Goal: Task Accomplishment & Management: Manage account settings

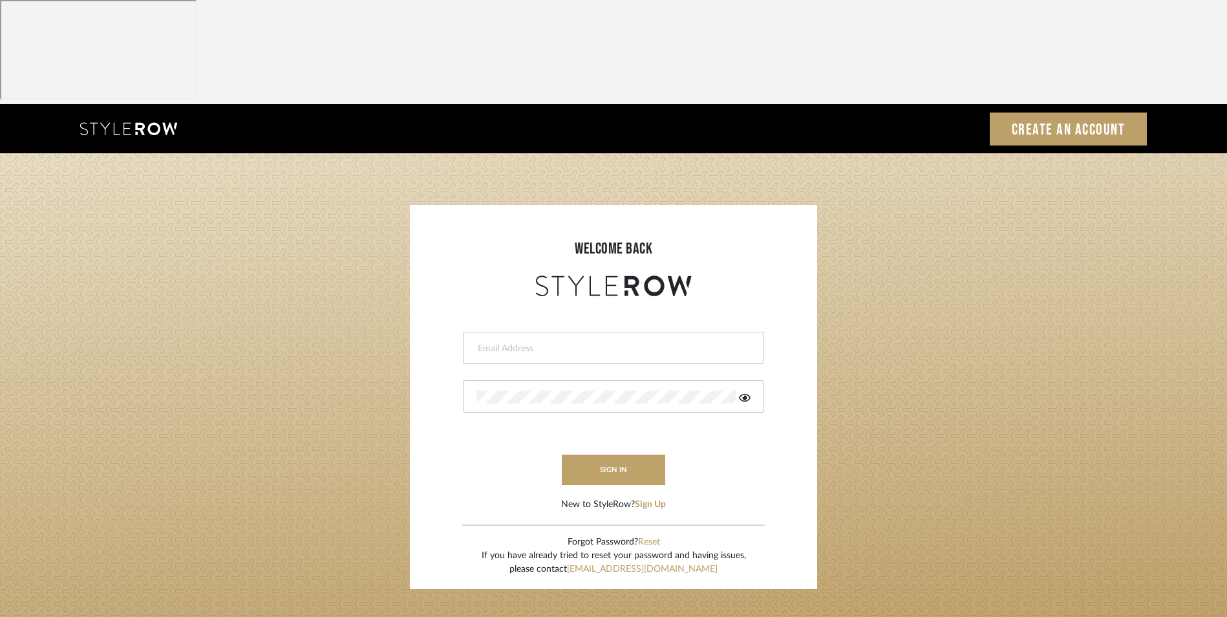
click at [529, 332] on div at bounding box center [613, 348] width 301 height 32
type input "[EMAIL_ADDRESS][DOMAIN_NAME]"
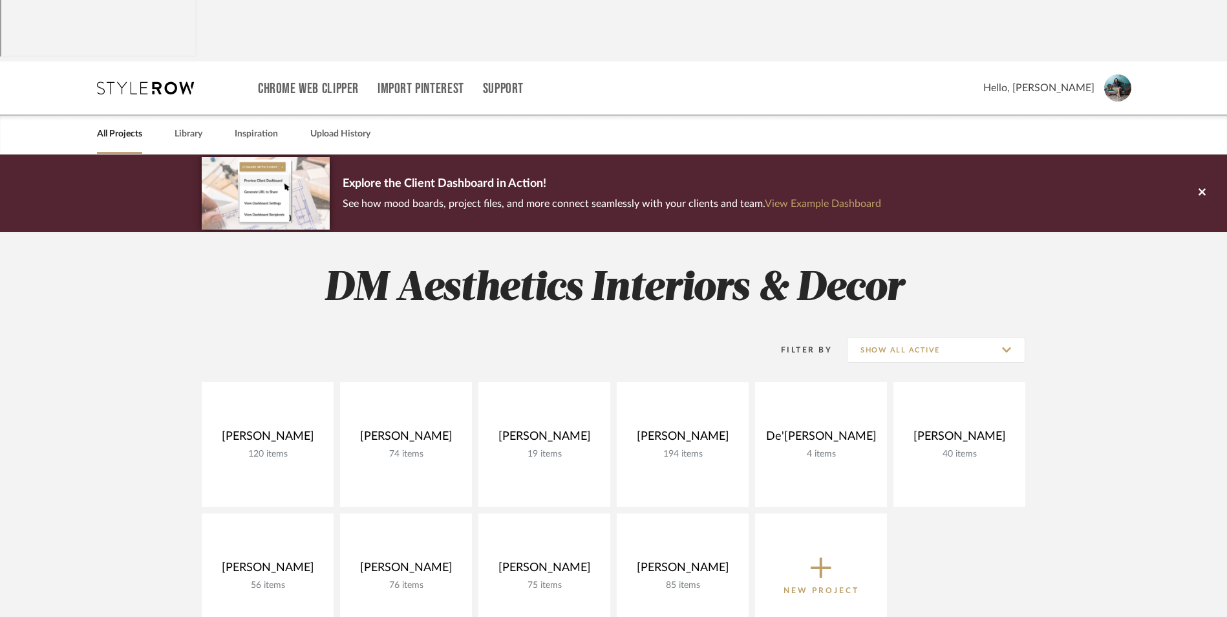
scroll to position [65, 0]
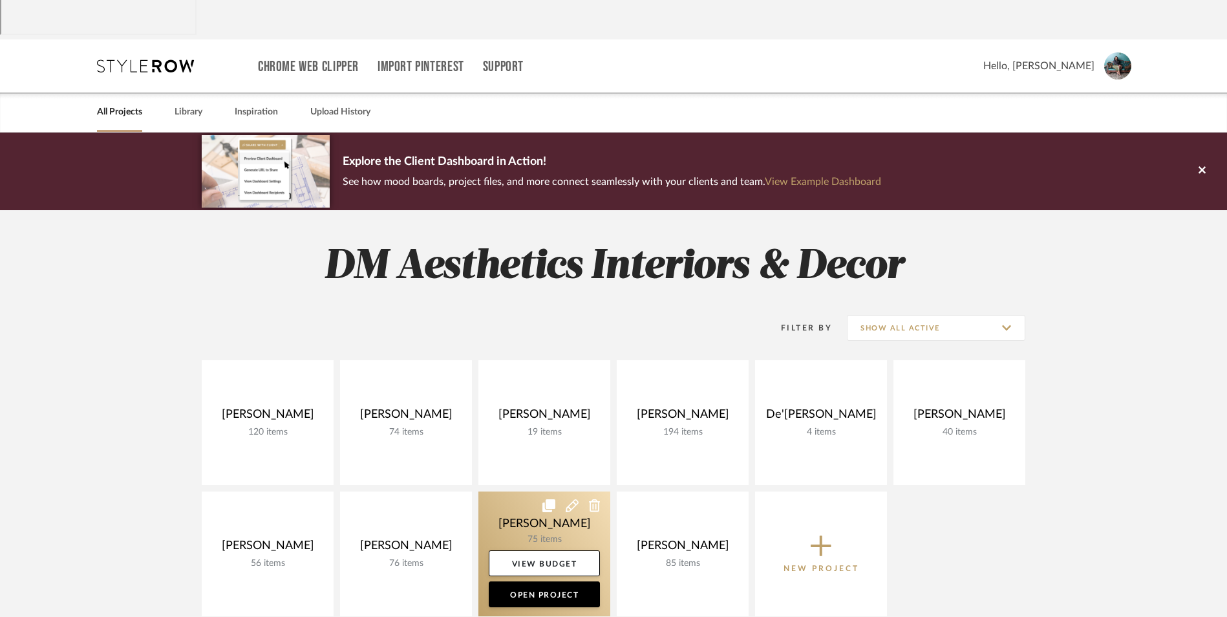
click at [548, 491] on link at bounding box center [544, 553] width 132 height 125
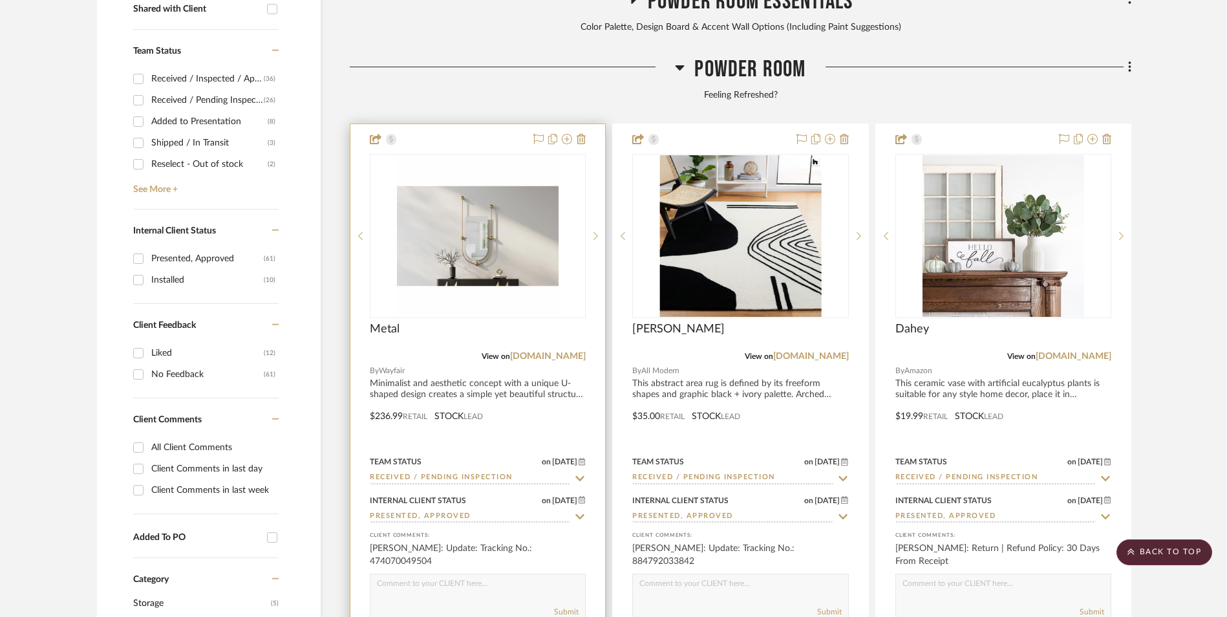
scroll to position [646, 0]
click at [496, 164] on img "0" at bounding box center [478, 235] width 162 height 162
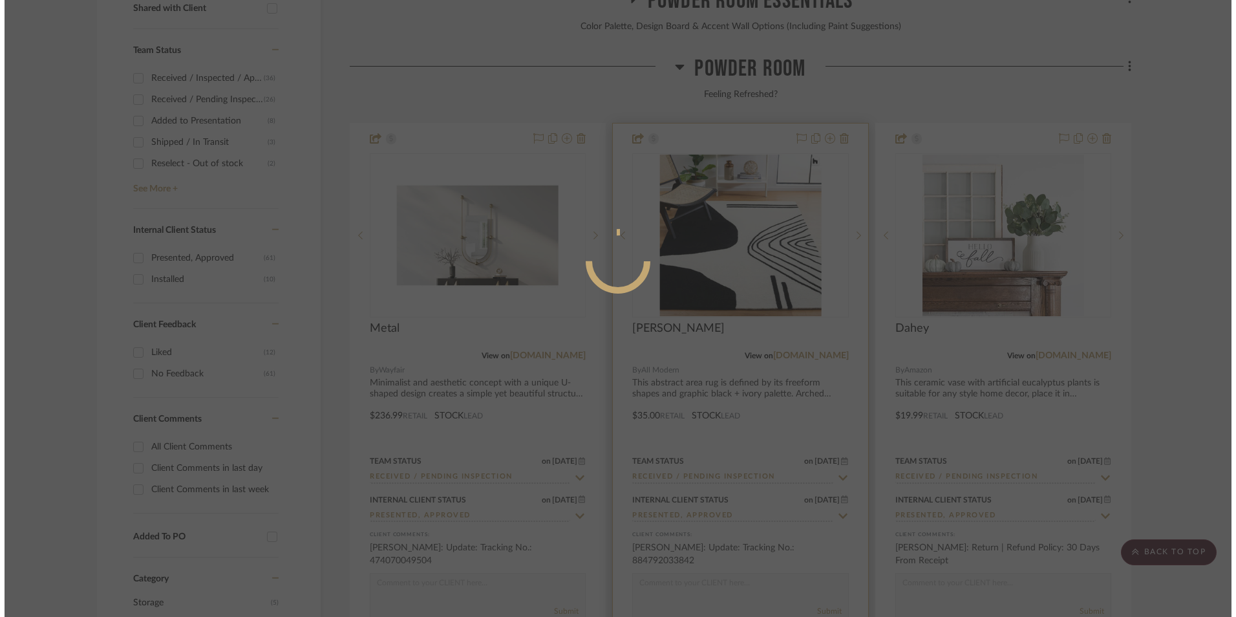
scroll to position [0, 0]
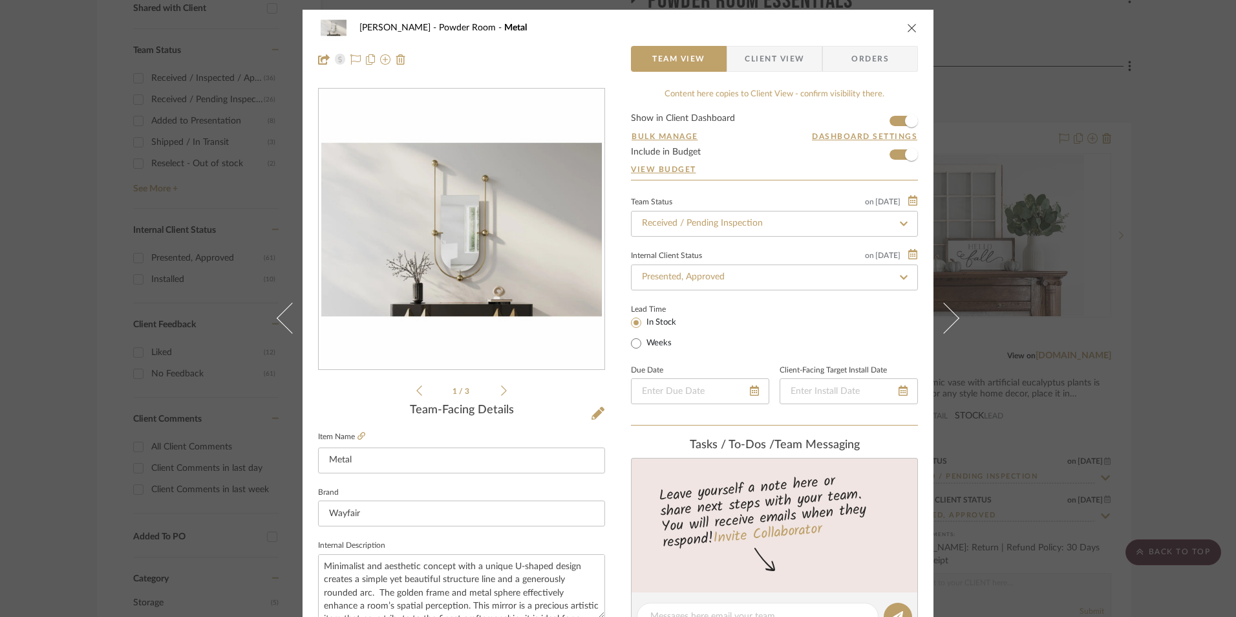
click at [909, 27] on icon "close" at bounding box center [912, 28] width 10 height 10
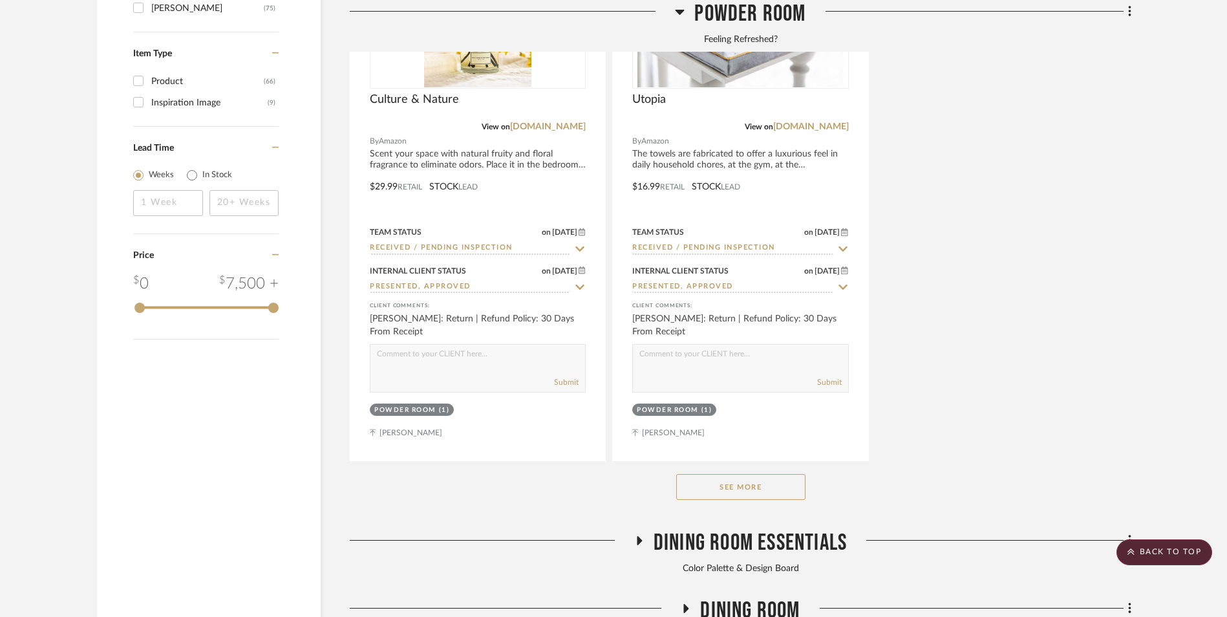
scroll to position [2133, 0]
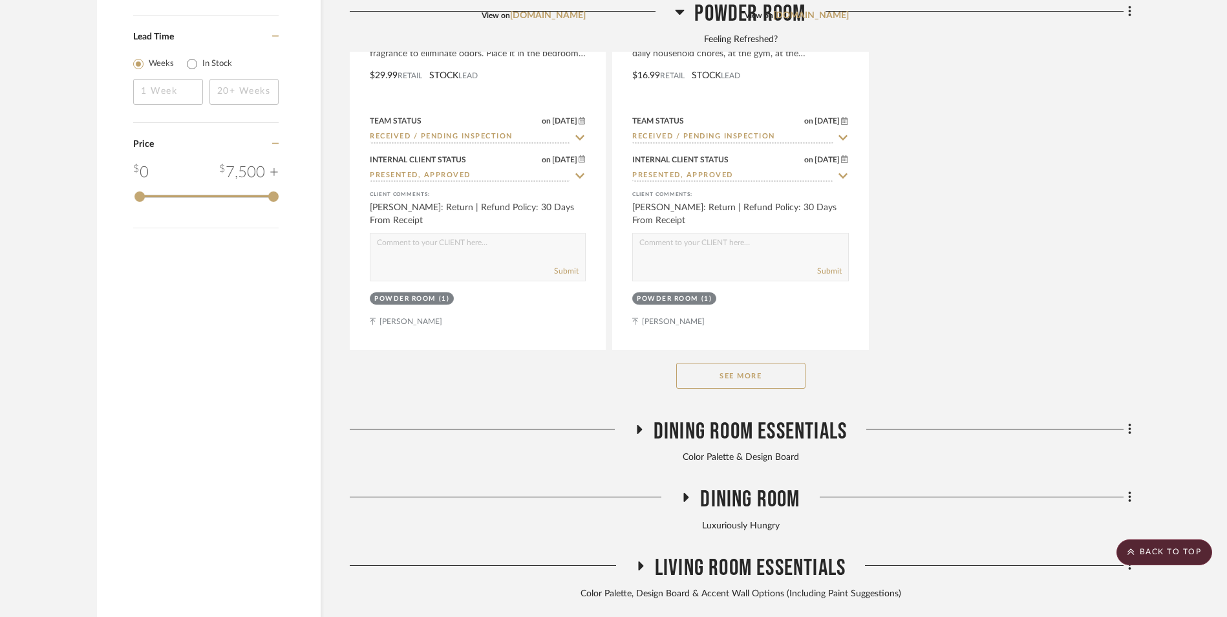
click at [734, 363] on button "See More" at bounding box center [740, 376] width 129 height 26
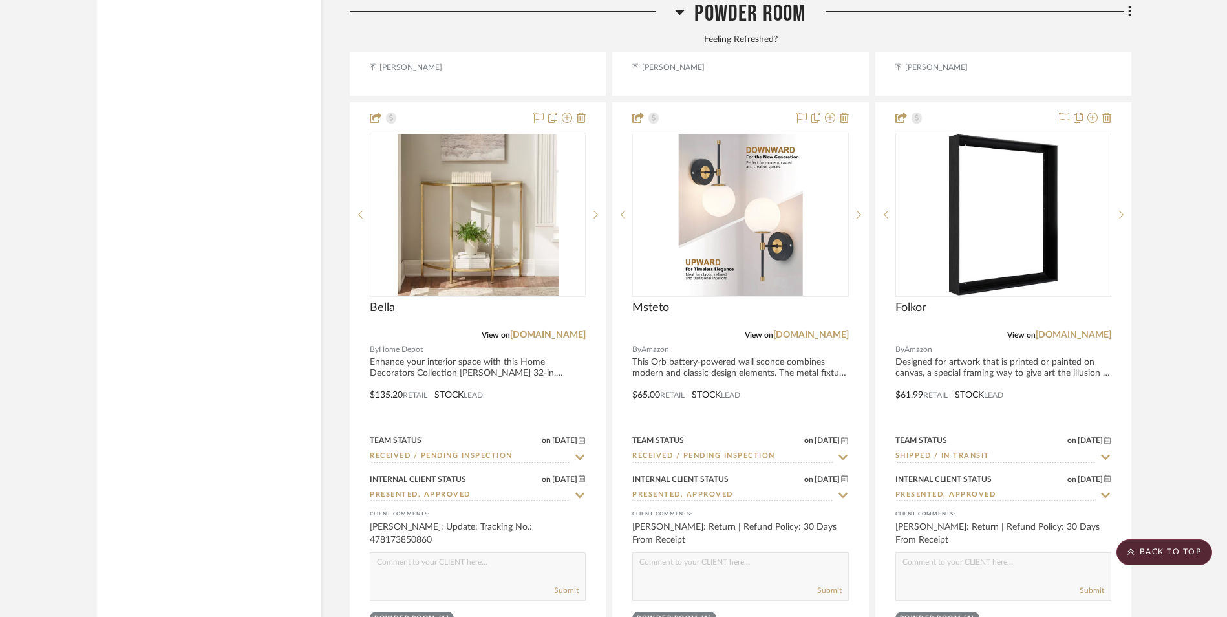
scroll to position [2456, 0]
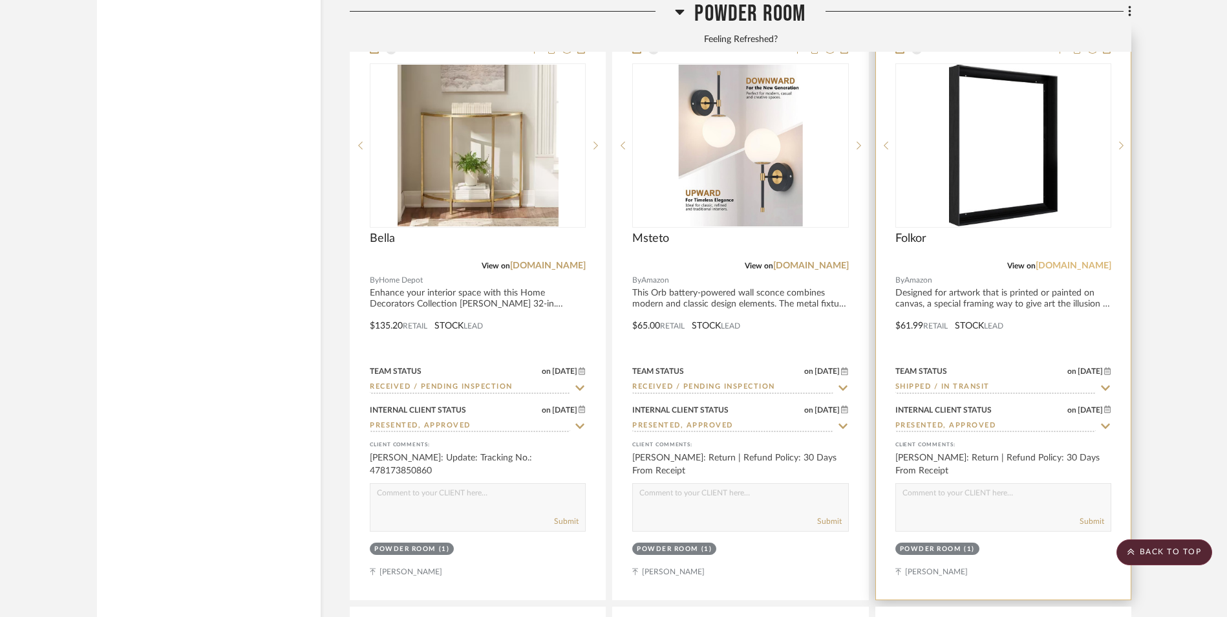
click at [1076, 261] on link "amazon.com" at bounding box center [1073, 265] width 76 height 9
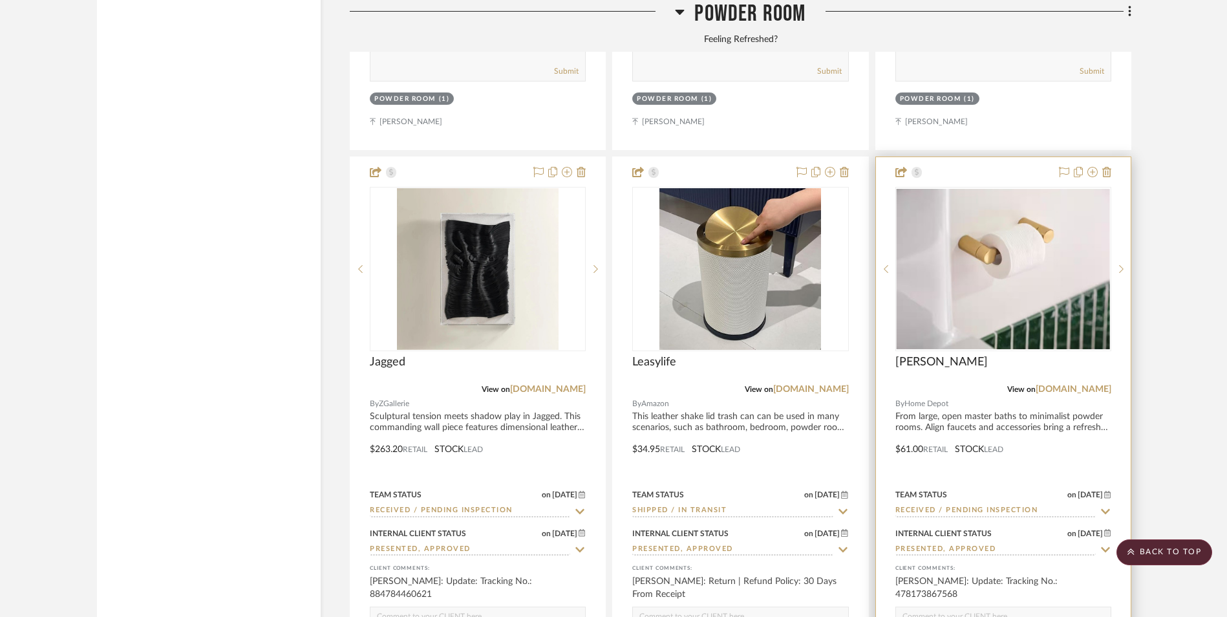
scroll to position [2908, 0]
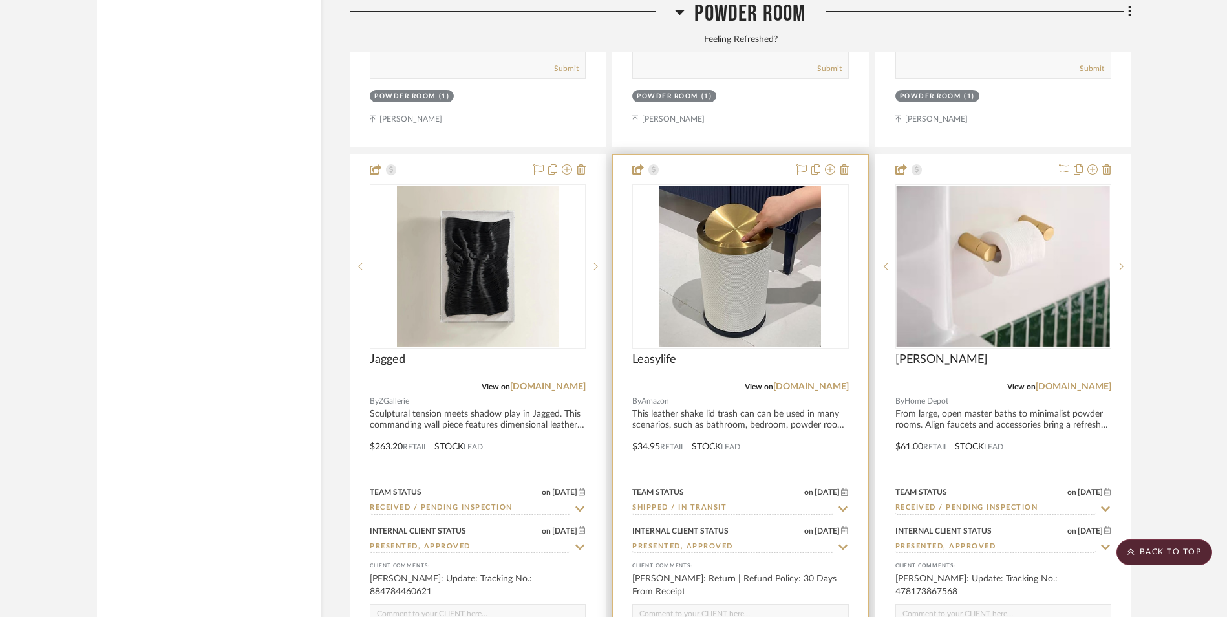
click at [710, 502] on input "Shipped / In Transit" at bounding box center [732, 508] width 200 height 12
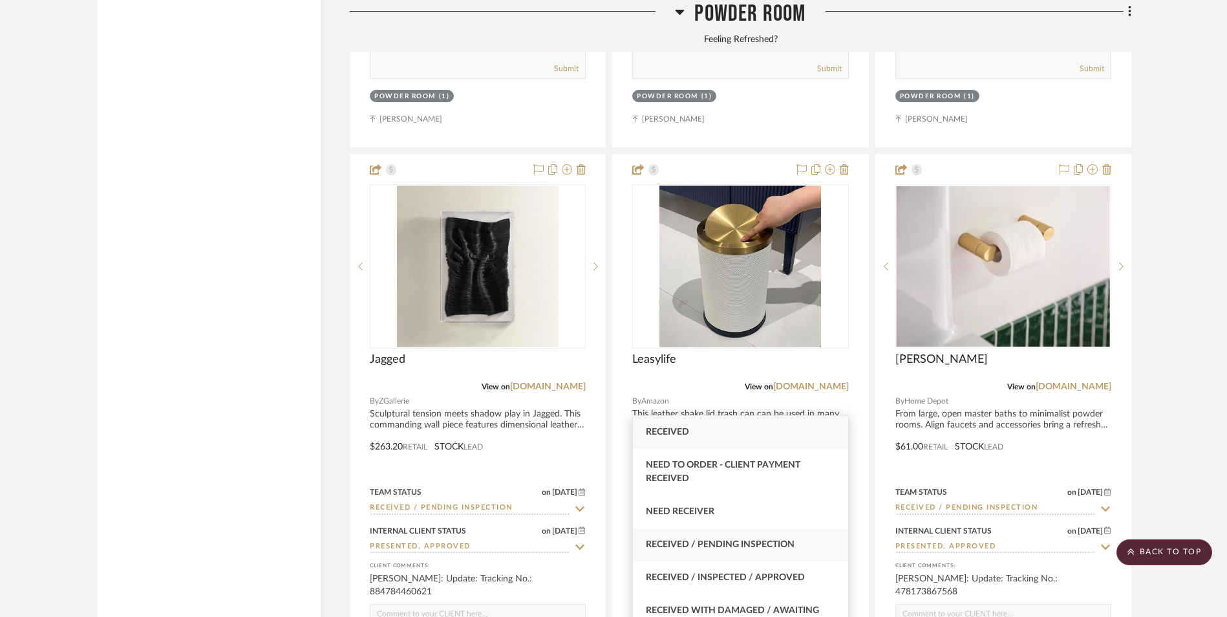
click at [759, 547] on span "Received / Pending Inspection" at bounding box center [720, 544] width 149 height 9
type input "Received / Pending Inspection"
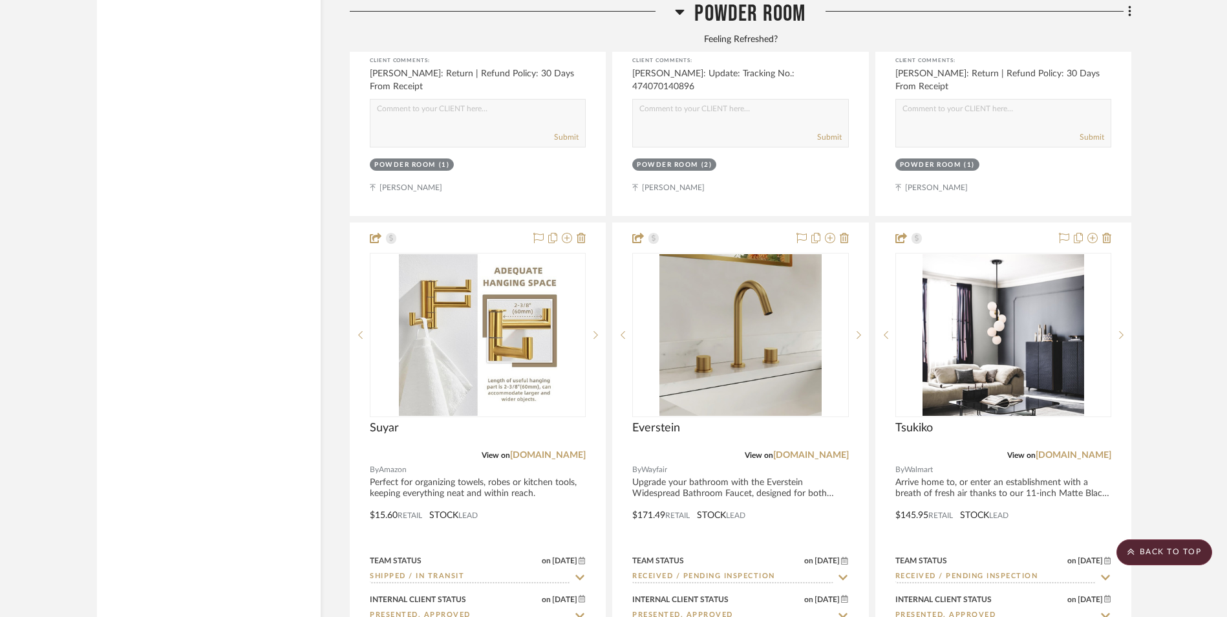
scroll to position [4007, 0]
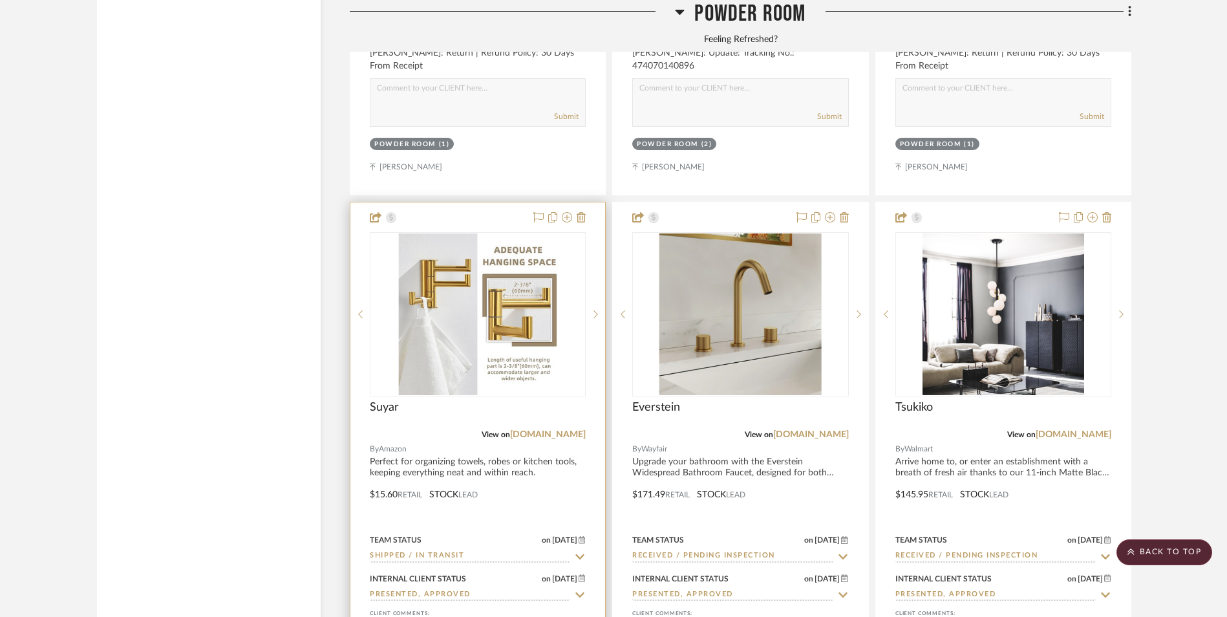
click at [439, 550] on input "Shipped / In Transit" at bounding box center [470, 556] width 200 height 12
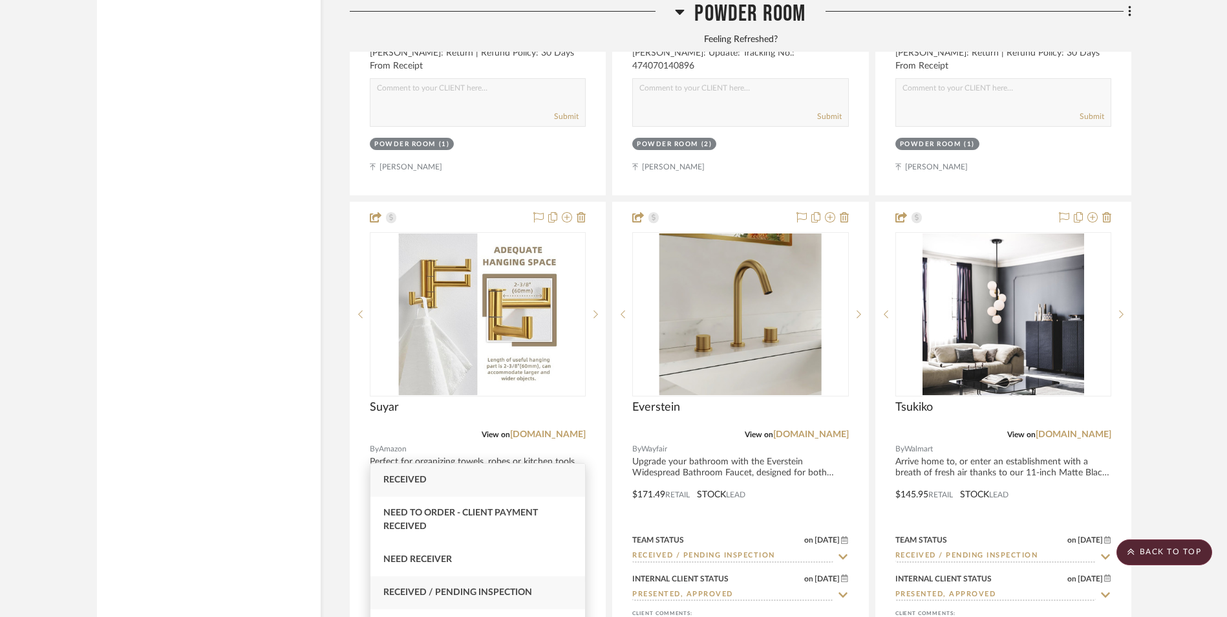
click at [480, 595] on span "Received / Pending Inspection" at bounding box center [457, 591] width 149 height 9
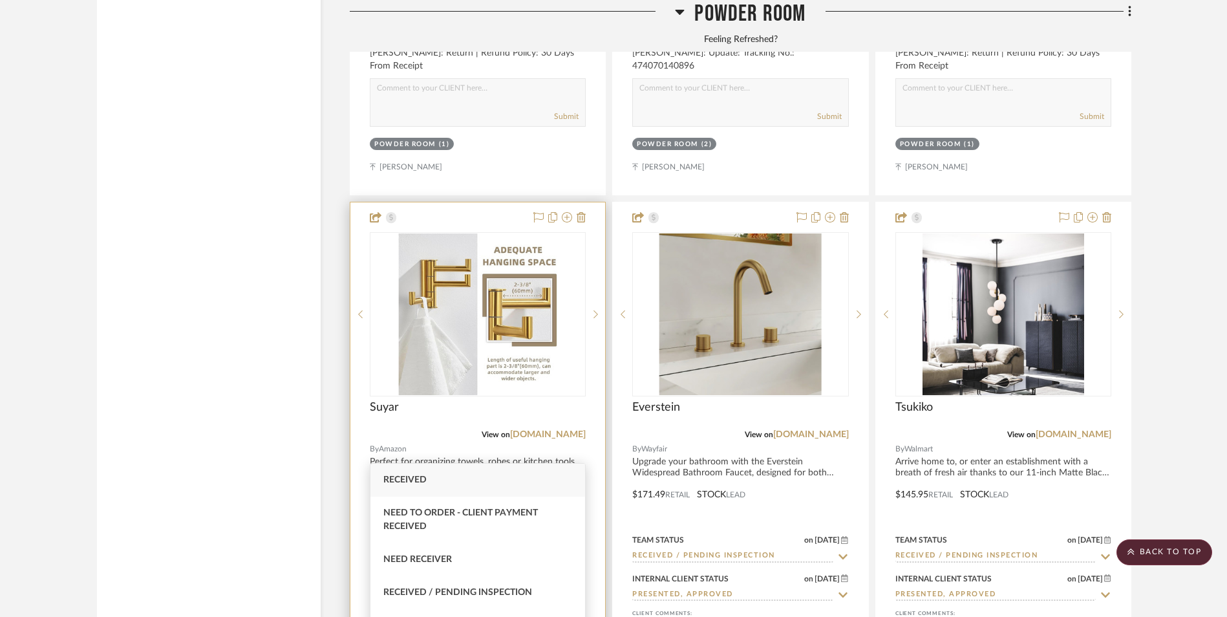
type input "Received / Pending Inspection"
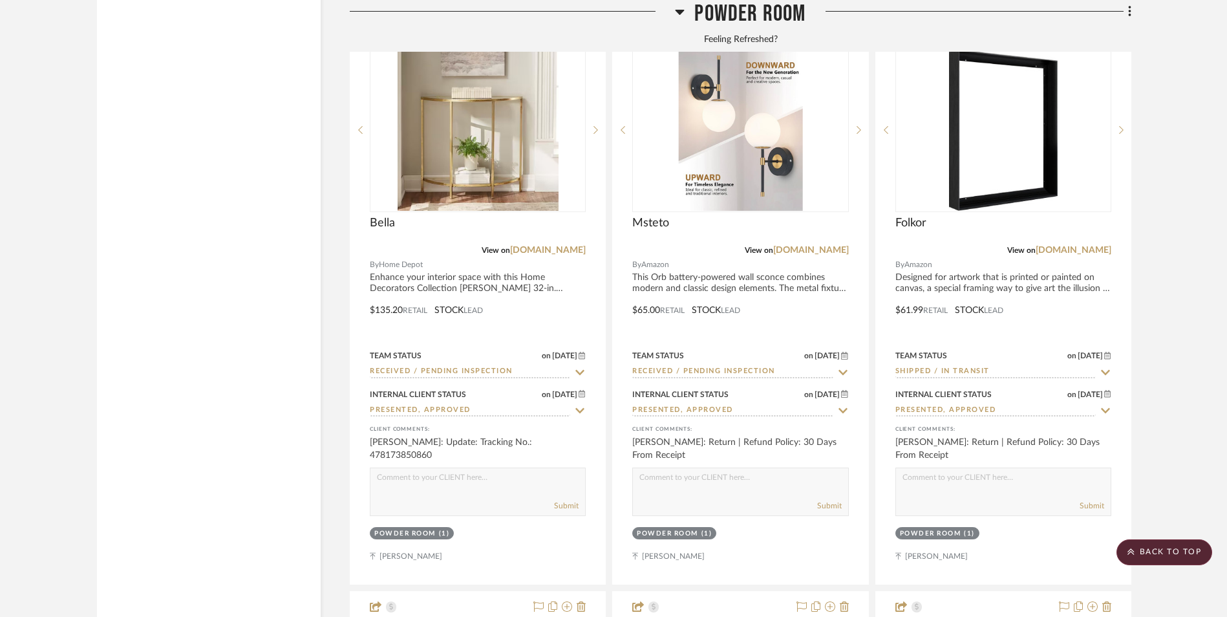
scroll to position [2326, 0]
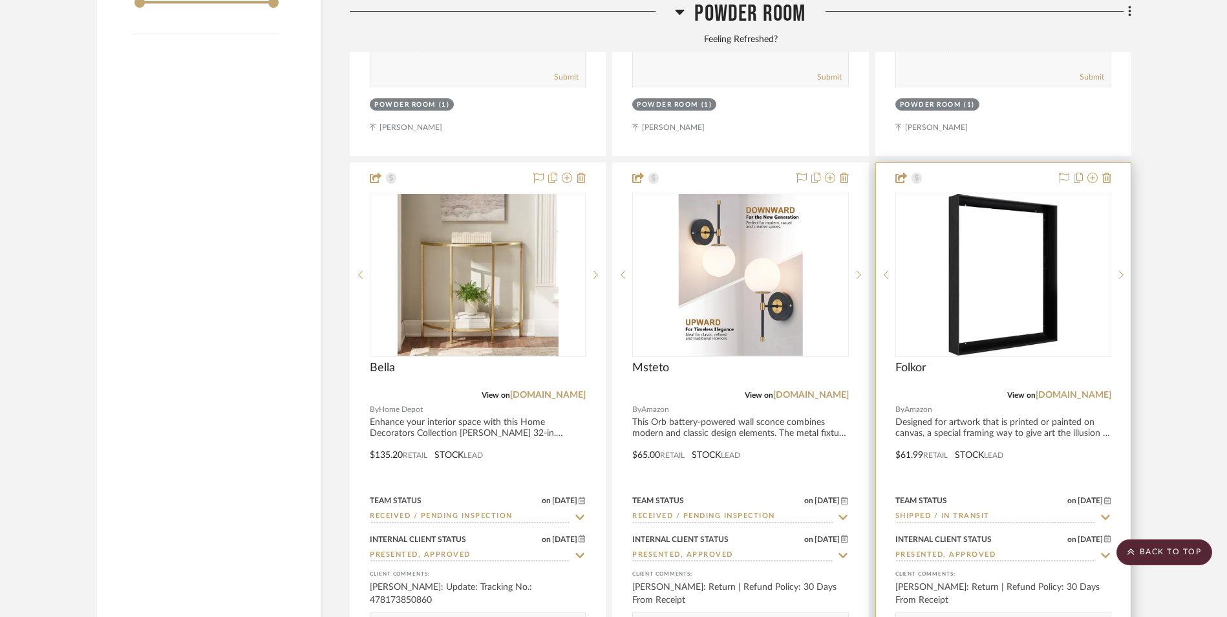
click at [974, 511] on input "Shipped / In Transit" at bounding box center [995, 517] width 200 height 12
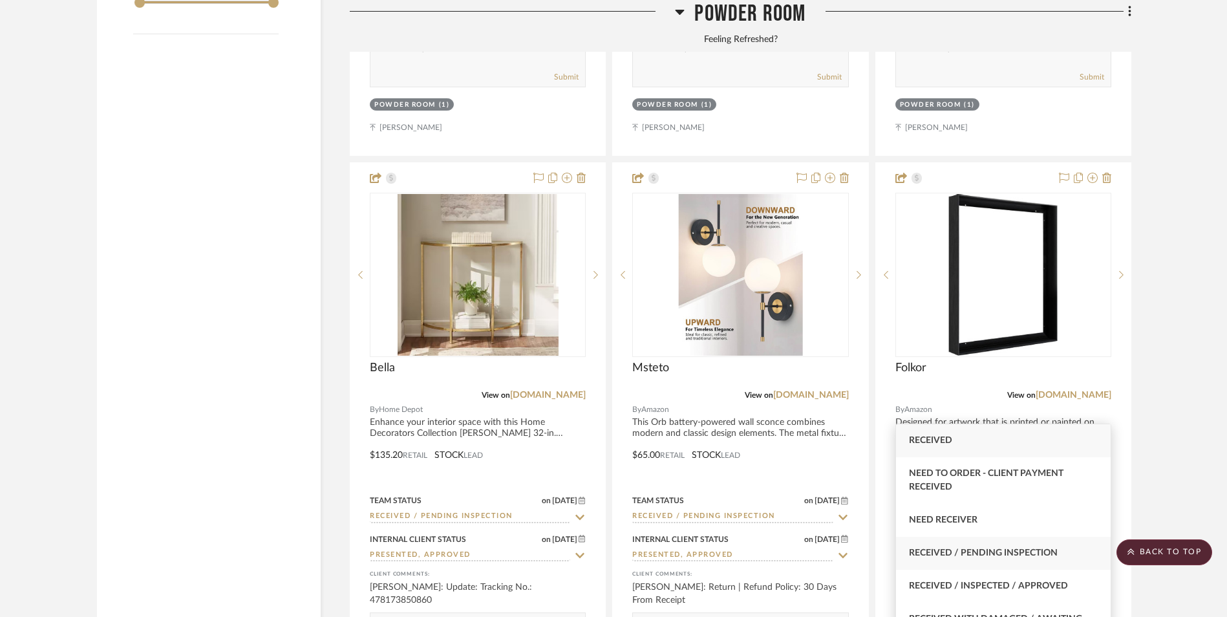
type input "rece"
click at [993, 549] on span "Received / Pending Inspection" at bounding box center [983, 552] width 149 height 9
type input "10/3/2025"
type input "Received / Pending Inspection"
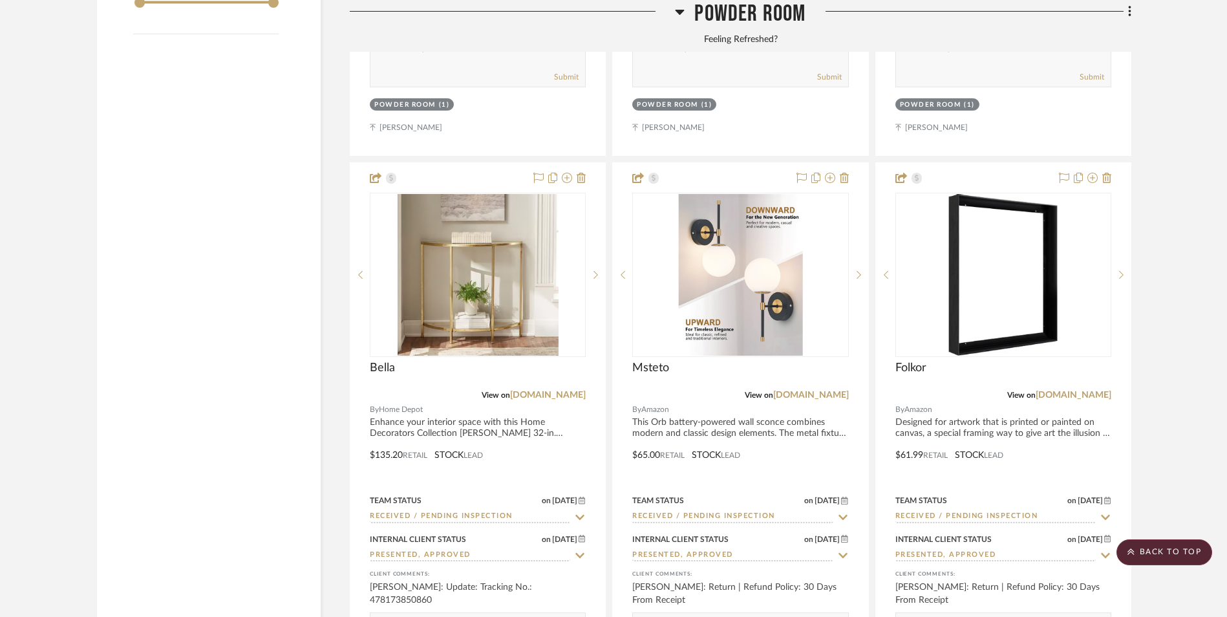
click at [1178, 557] on scroll-to-top-button "BACK TO TOP" at bounding box center [1164, 552] width 96 height 26
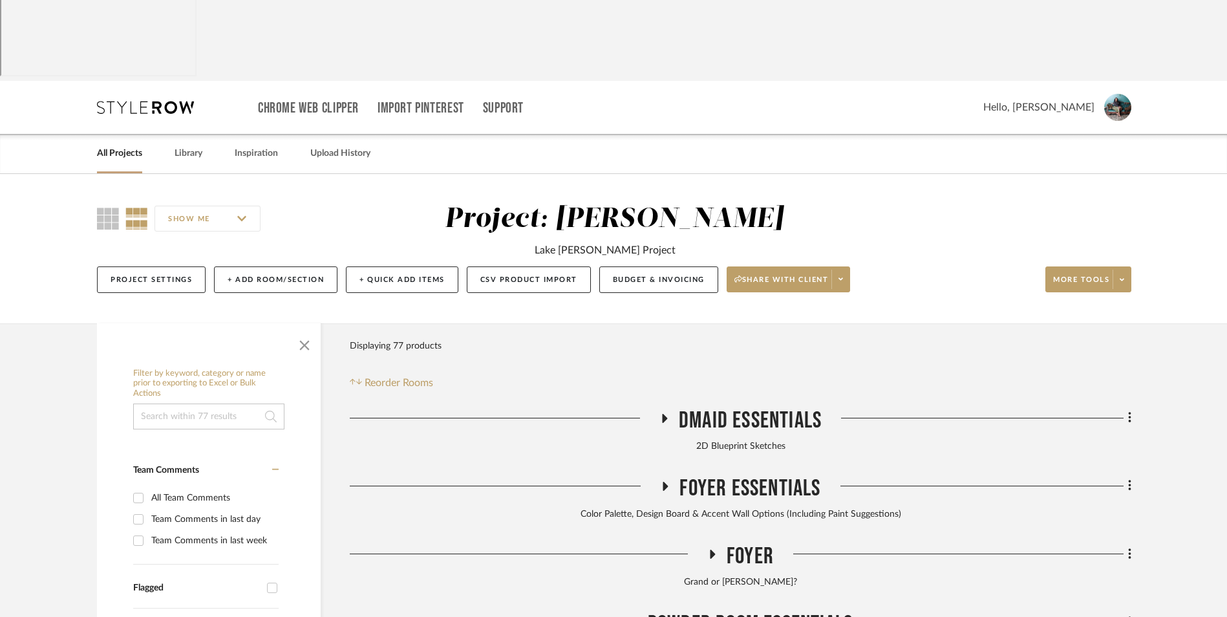
scroll to position [0, 0]
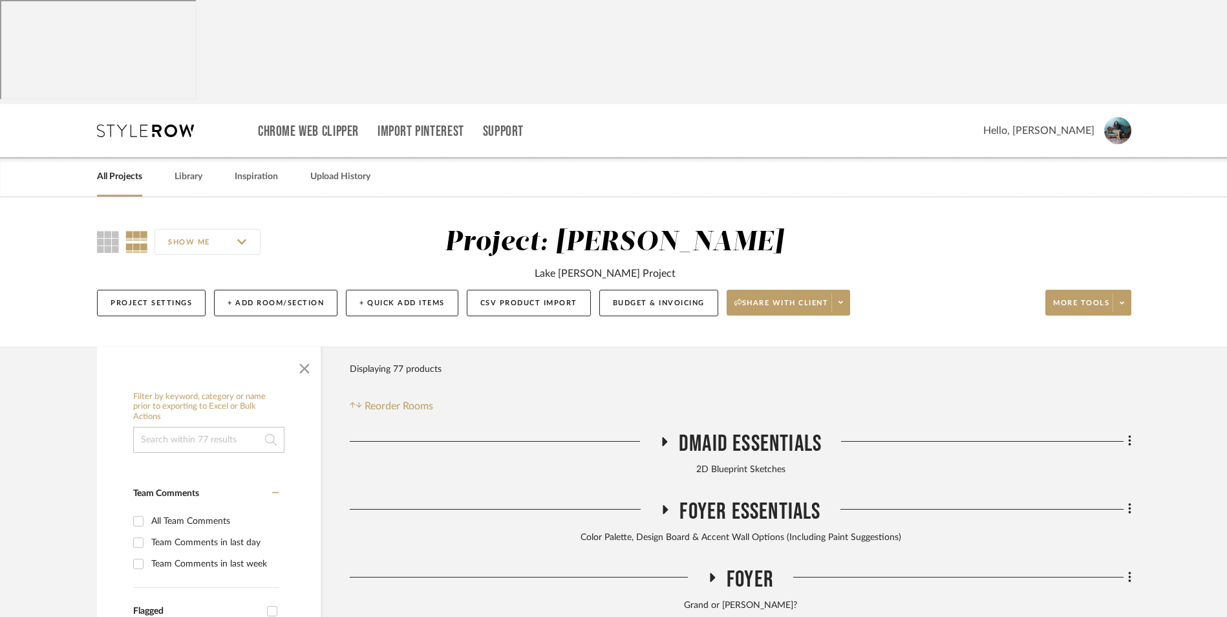
click at [134, 168] on link "All Projects" at bounding box center [119, 176] width 45 height 17
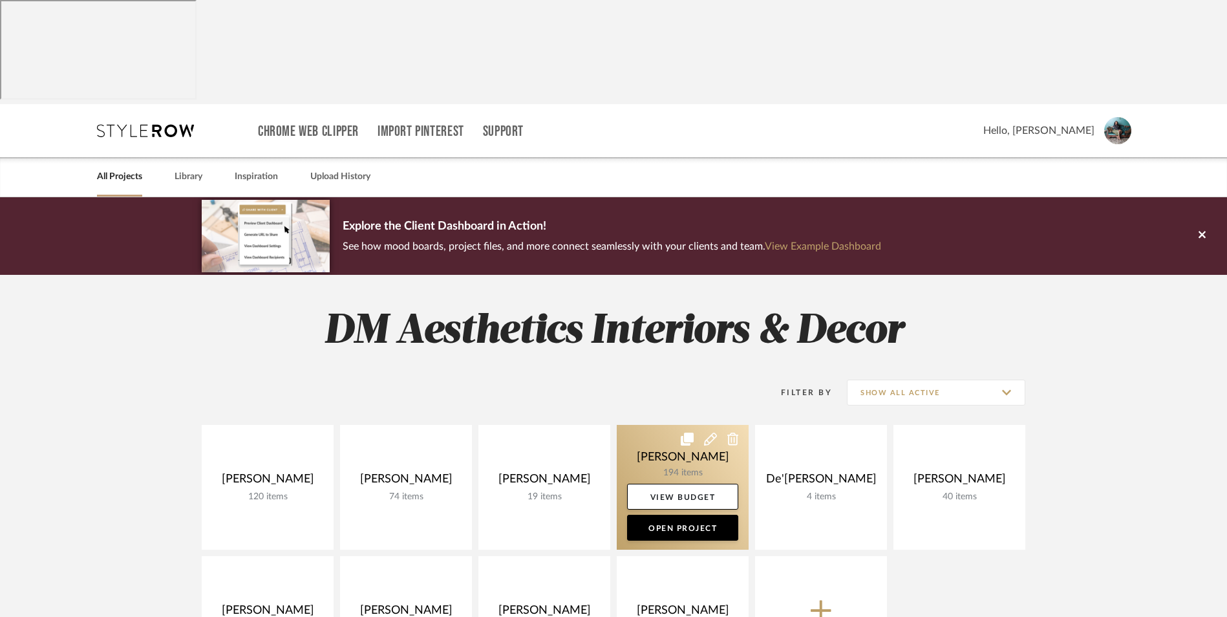
click at [657, 425] on link at bounding box center [683, 487] width 132 height 125
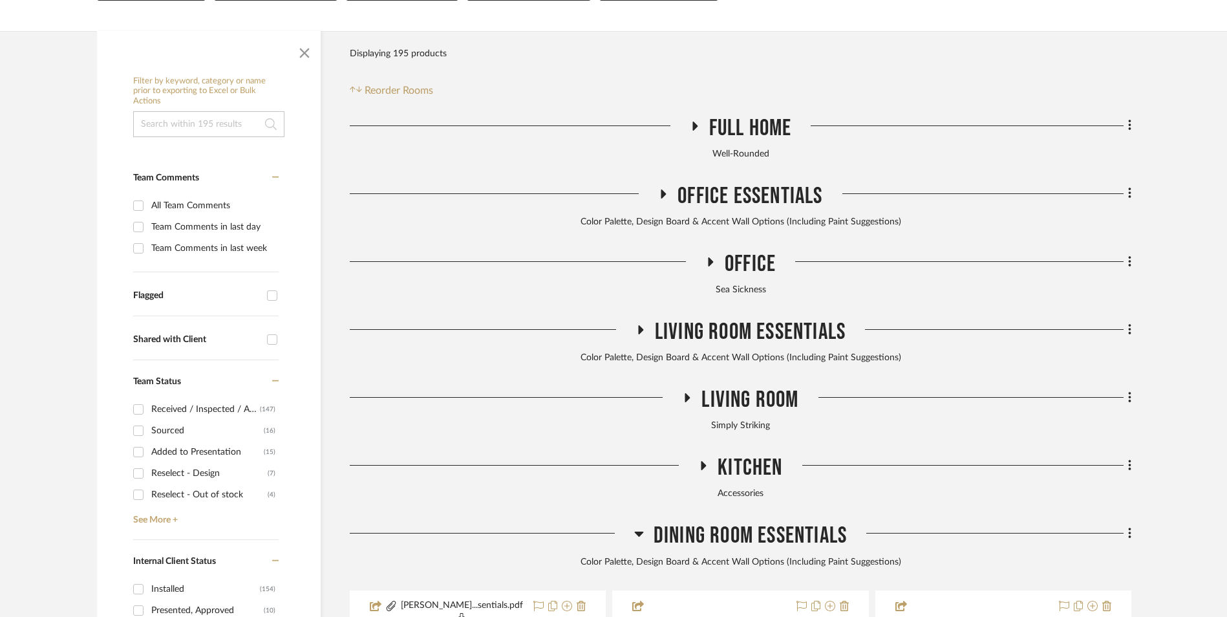
scroll to position [452, 0]
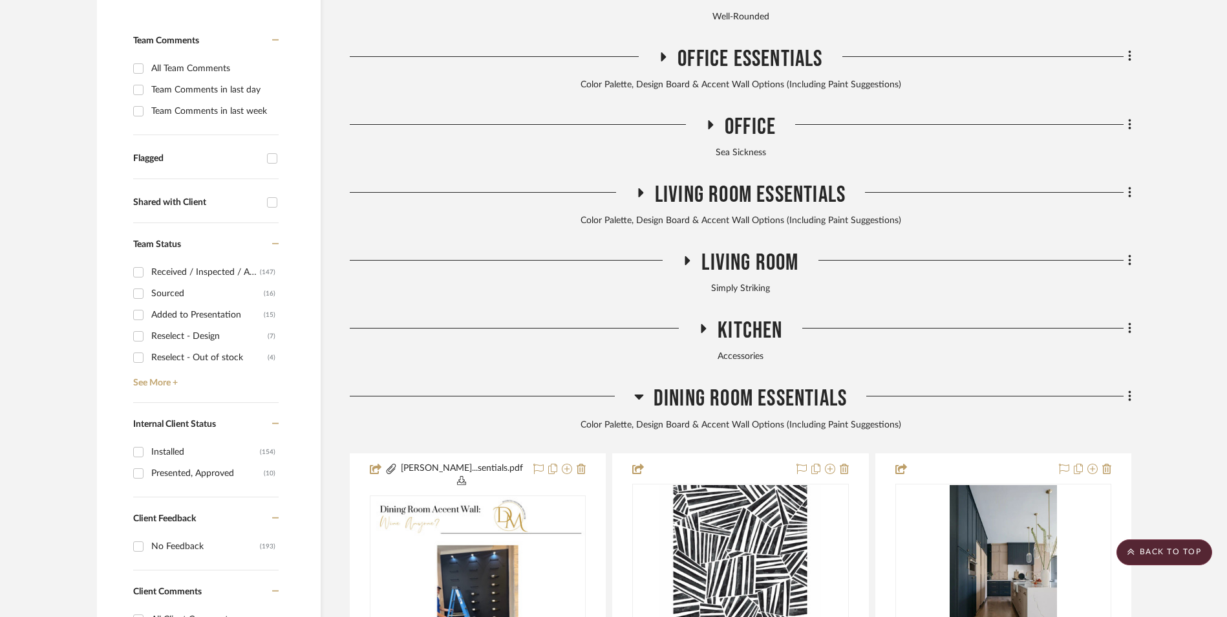
click at [640, 388] on icon at bounding box center [639, 396] width 10 height 16
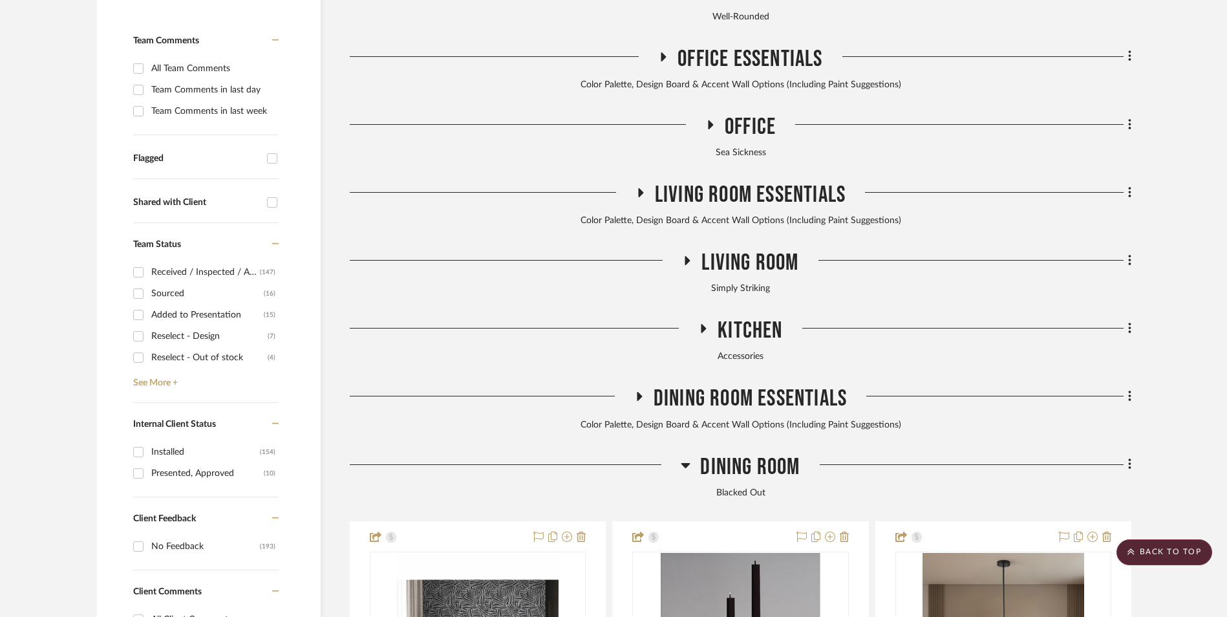
click at [702, 324] on icon at bounding box center [703, 328] width 5 height 9
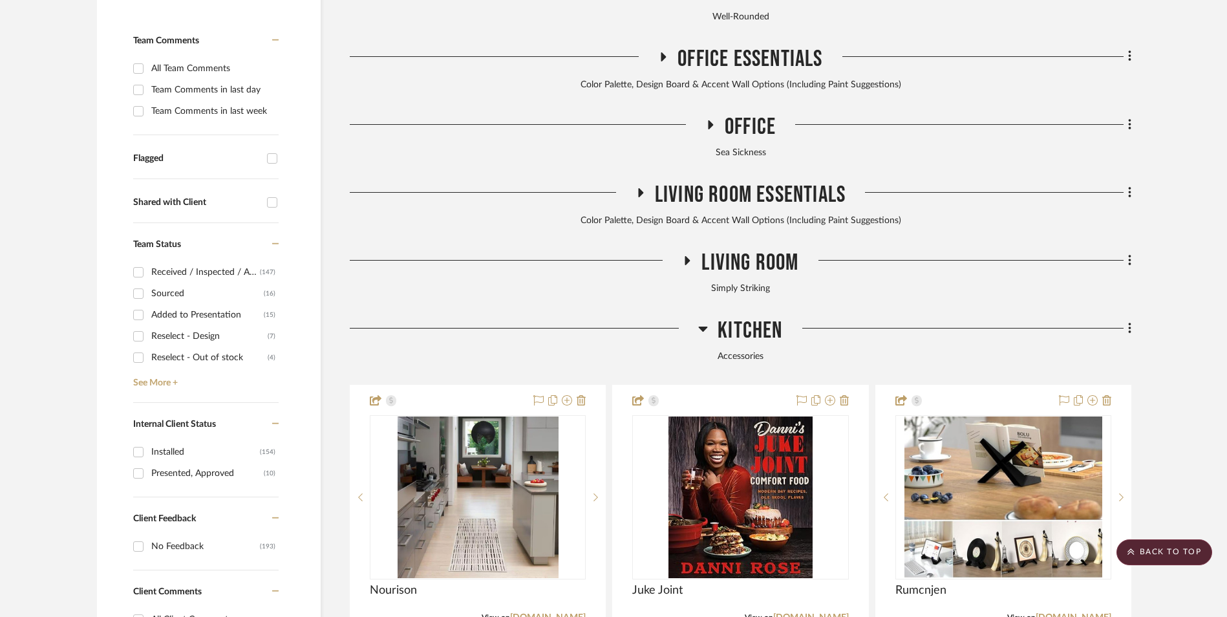
click at [707, 321] on icon at bounding box center [703, 329] width 10 height 16
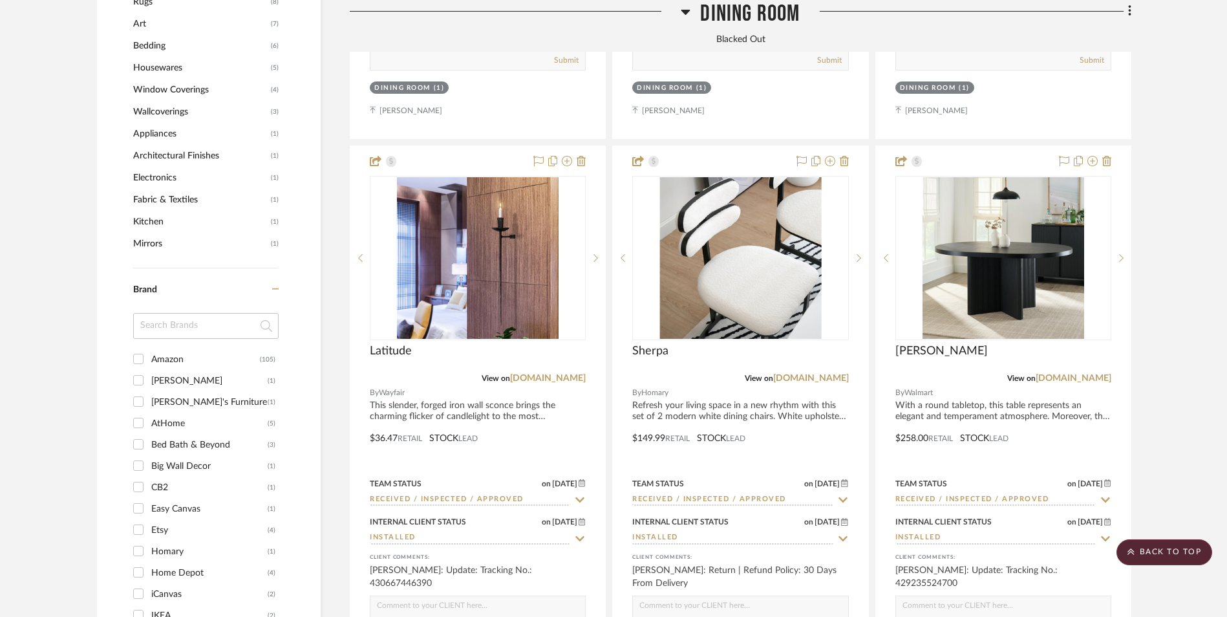
scroll to position [1422, 0]
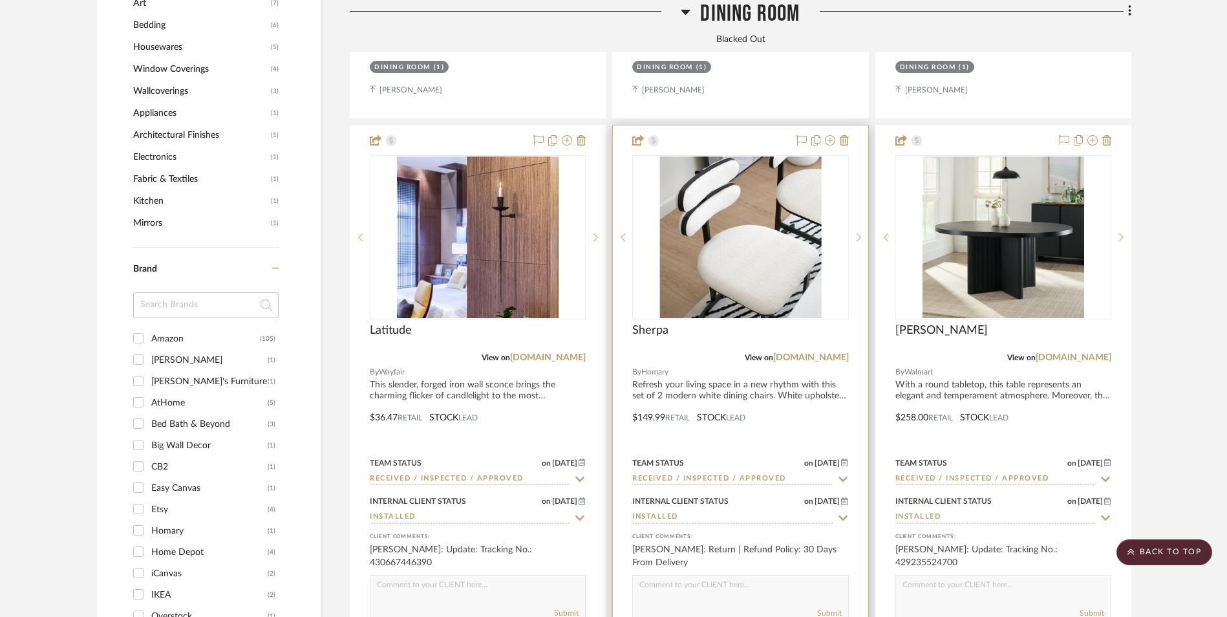
click at [761, 180] on img "0" at bounding box center [740, 237] width 162 height 162
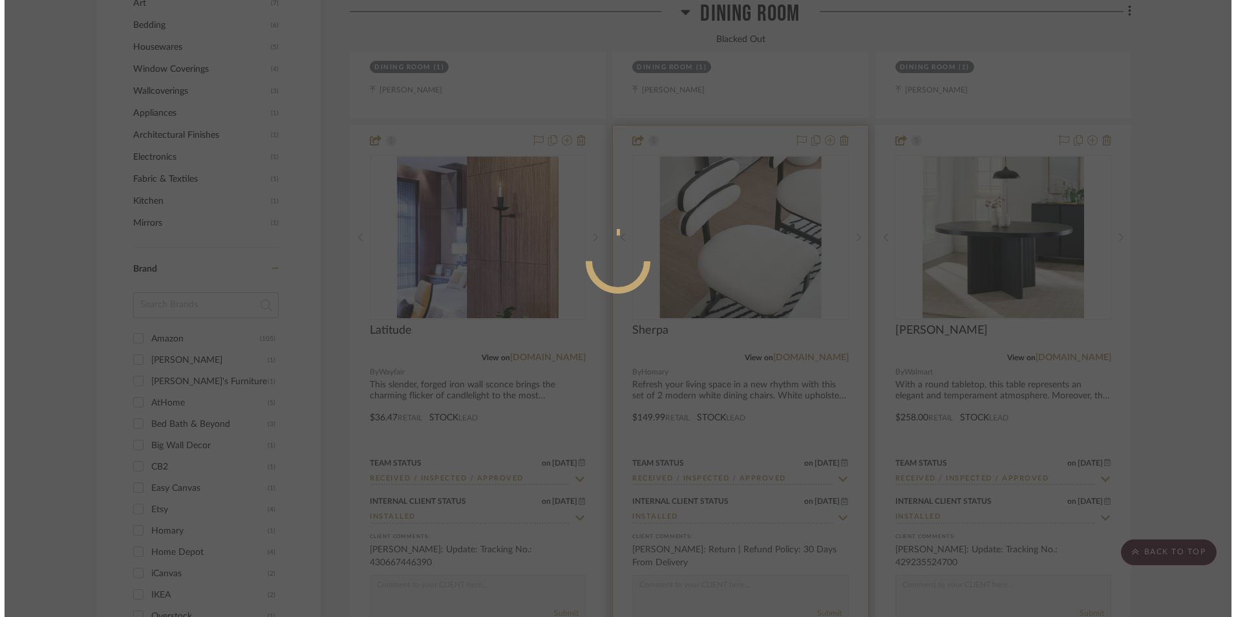
scroll to position [0, 0]
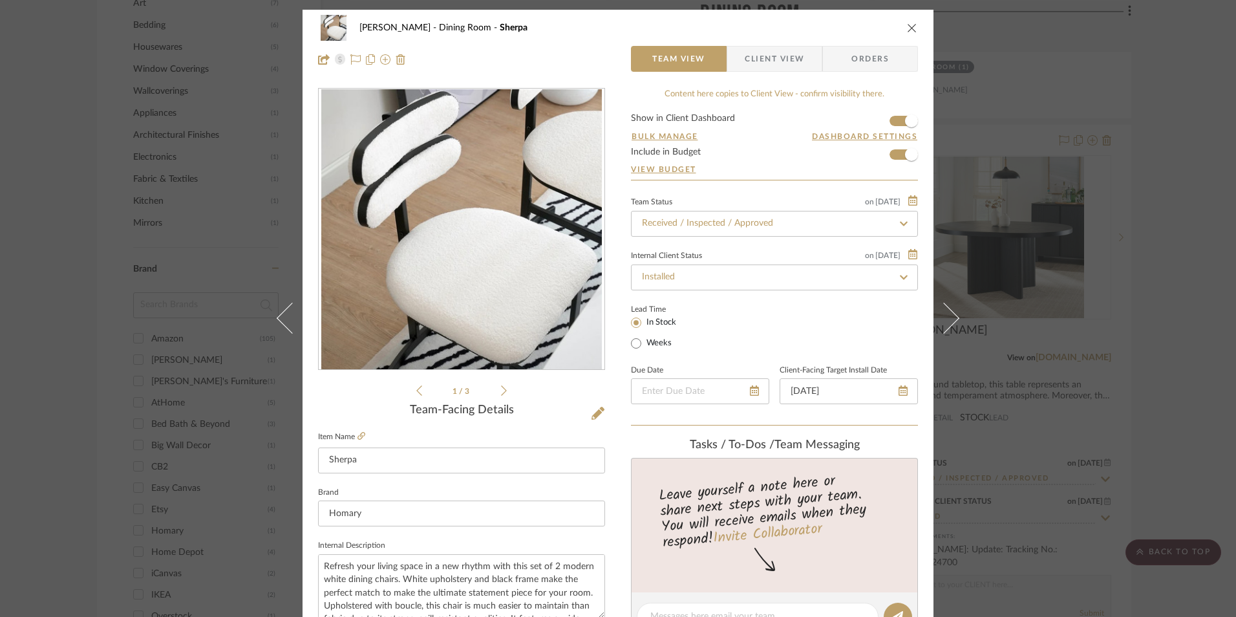
click at [754, 52] on span "Client View" at bounding box center [773, 59] width 59 height 26
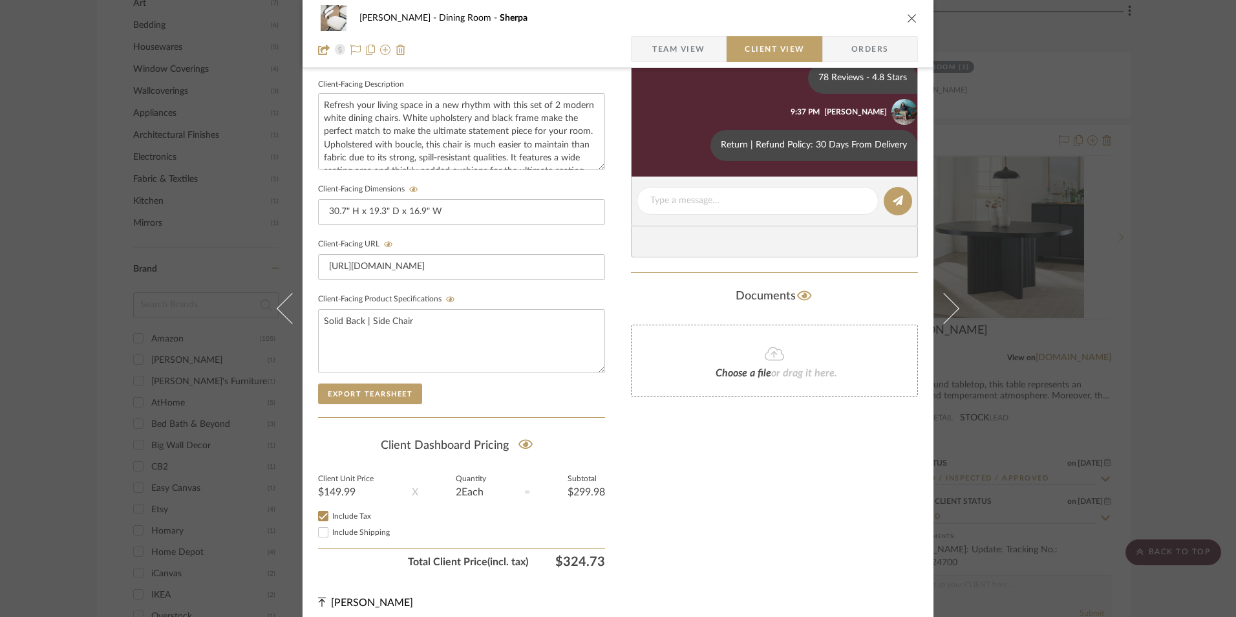
scroll to position [469, 0]
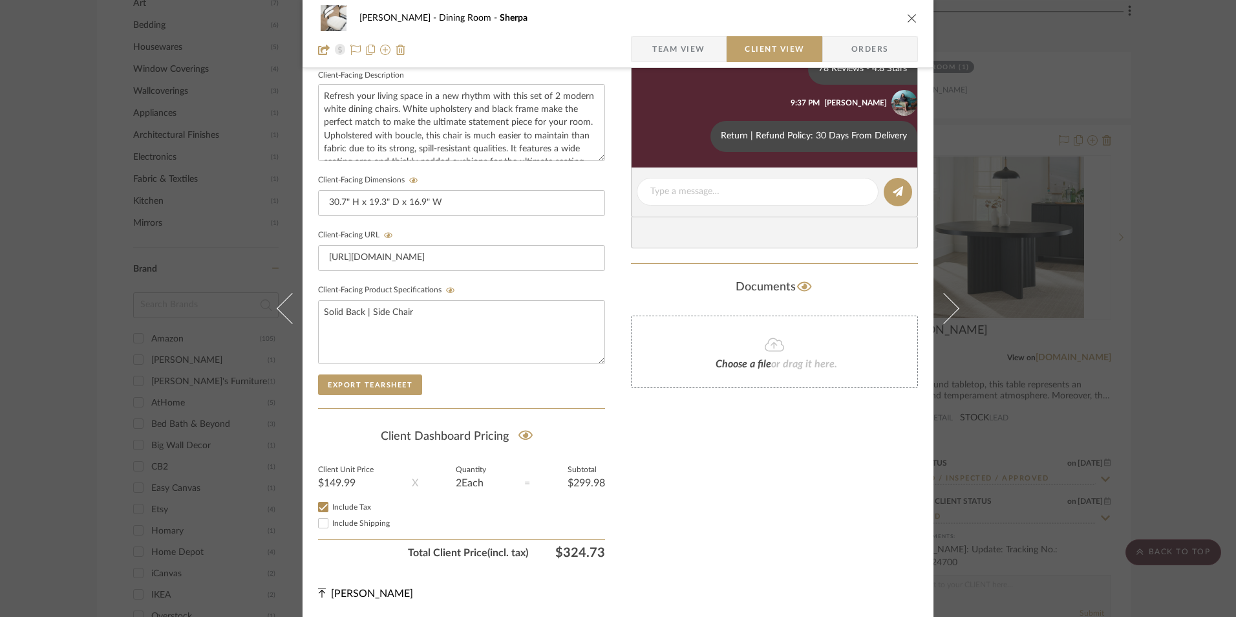
click at [679, 42] on span "Team View" at bounding box center [678, 49] width 53 height 26
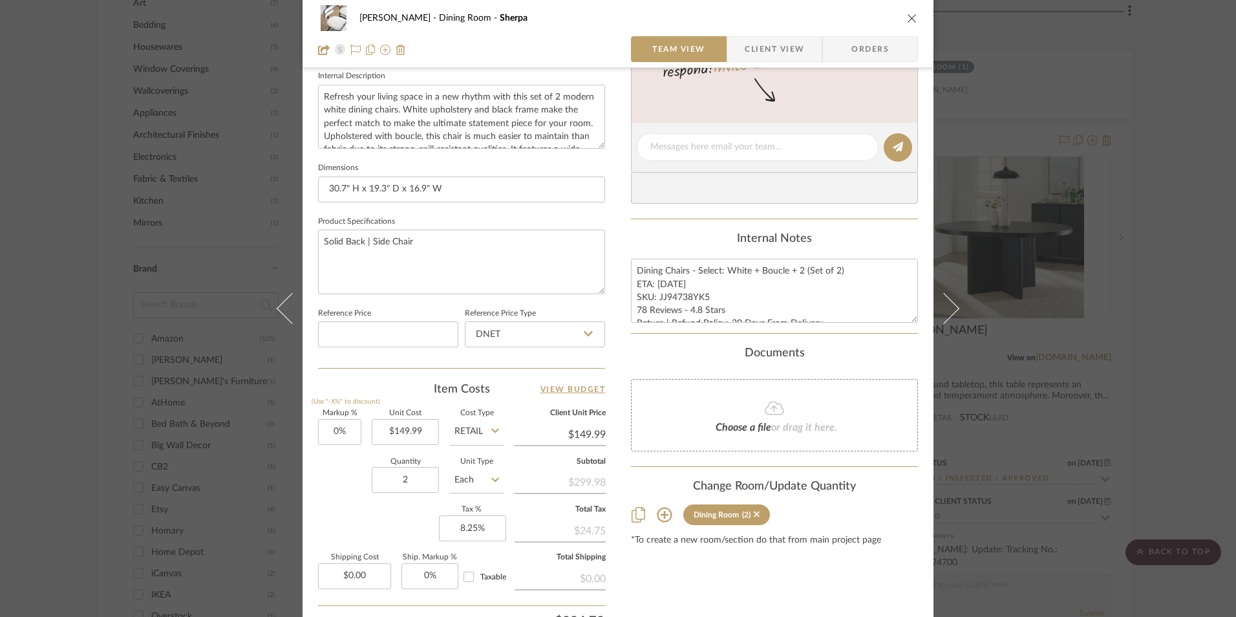
click at [907, 19] on icon "close" at bounding box center [912, 18] width 10 height 10
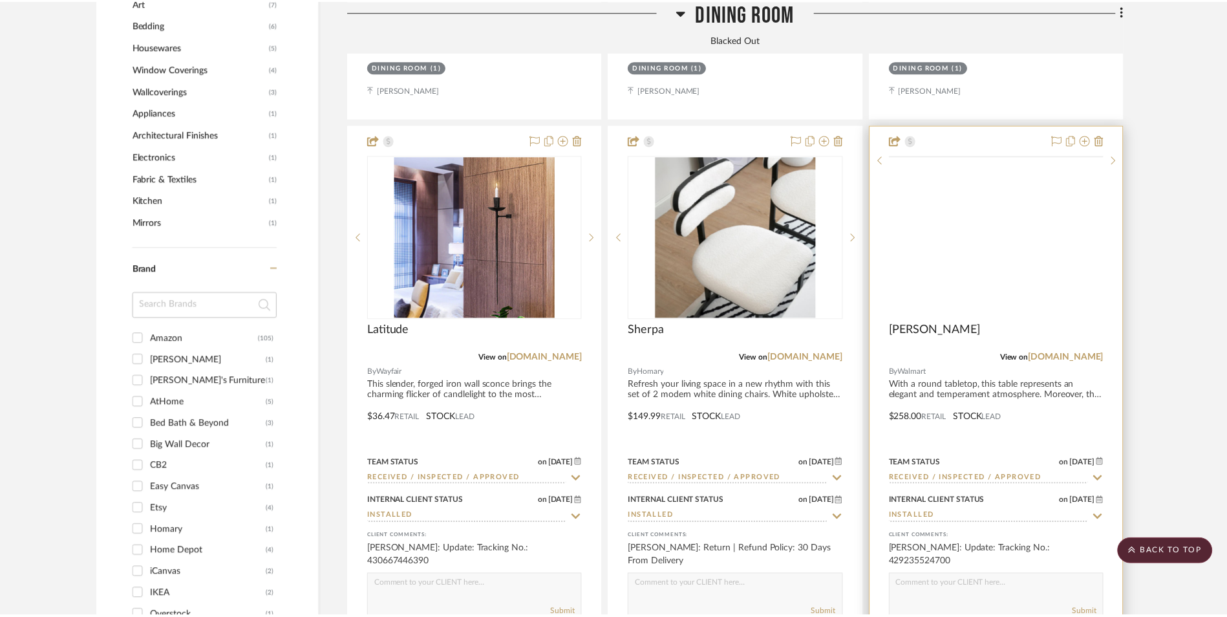
scroll to position [1422, 0]
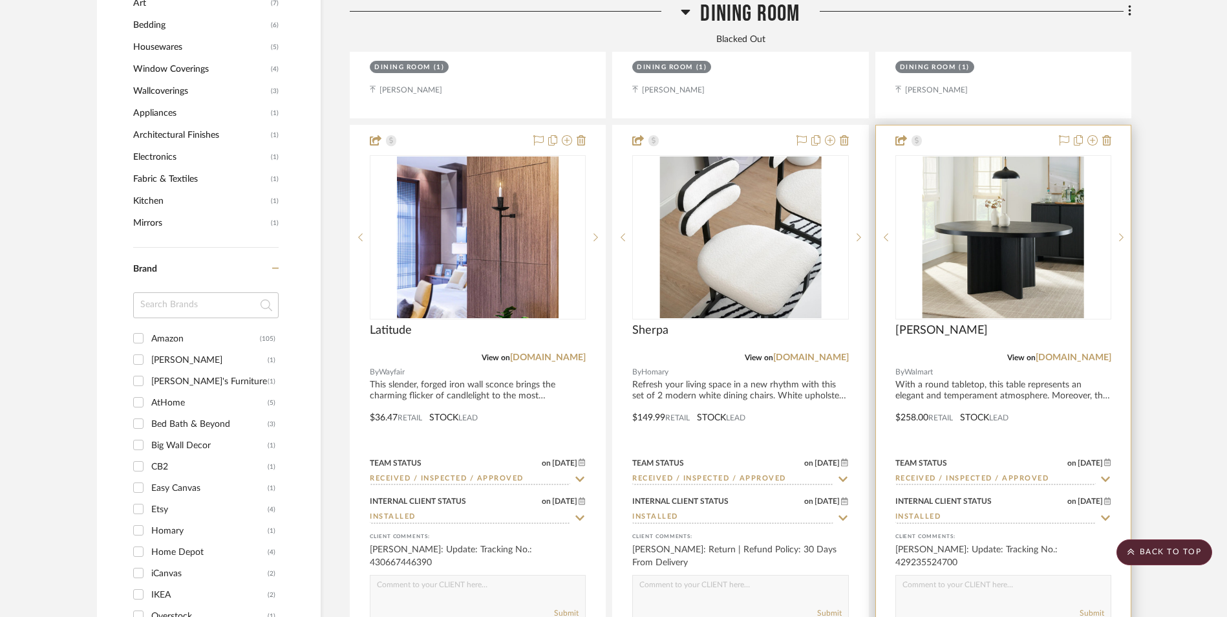
click at [1086, 352] on div "View on walmart.com" at bounding box center [1003, 358] width 216 height 12
drag, startPoint x: 1100, startPoint y: 255, endPoint x: 1109, endPoint y: 260, distance: 10.4
click at [1100, 353] on link "walmart.com" at bounding box center [1073, 357] width 76 height 9
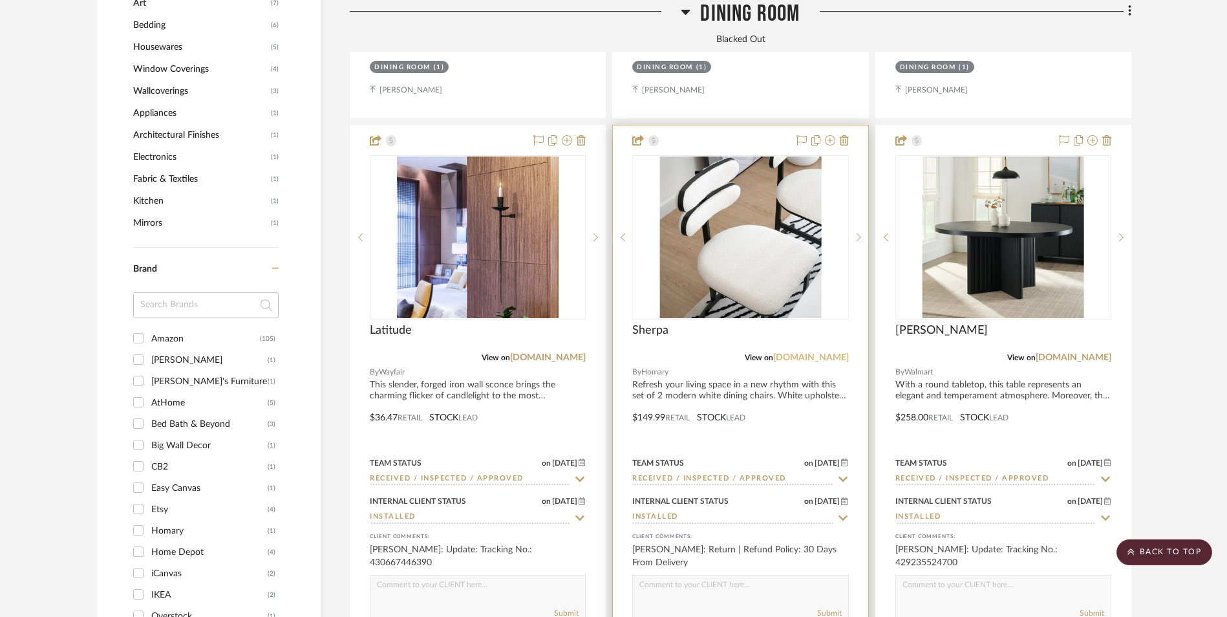
click at [823, 353] on link "homary.com" at bounding box center [811, 357] width 76 height 9
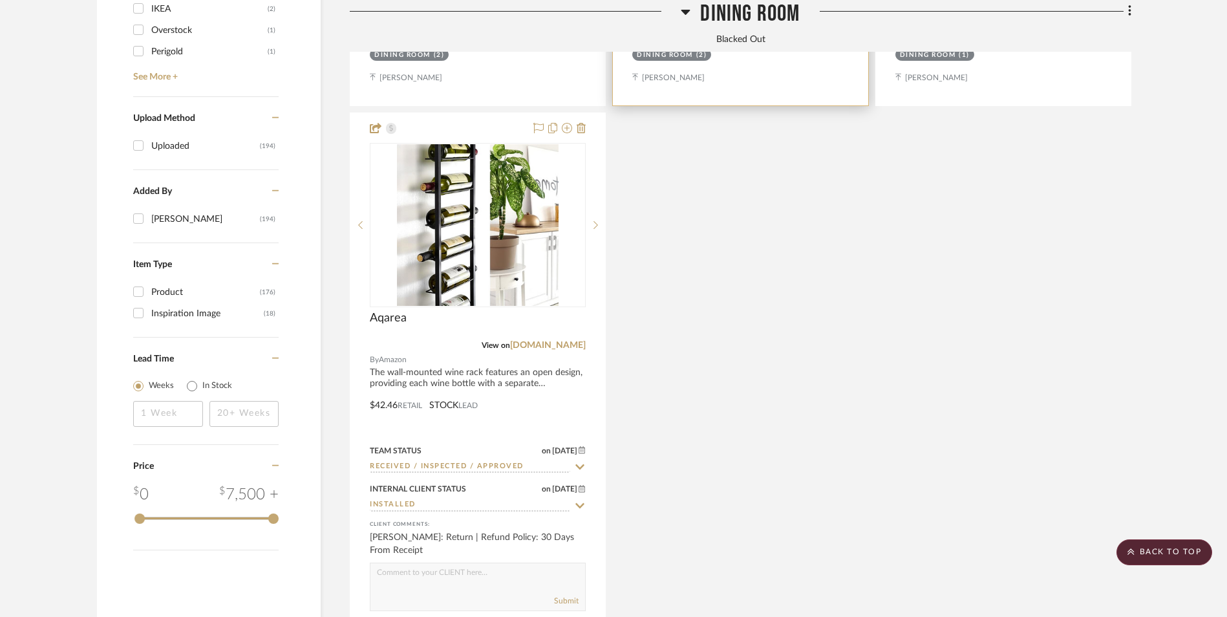
scroll to position [2197, 0]
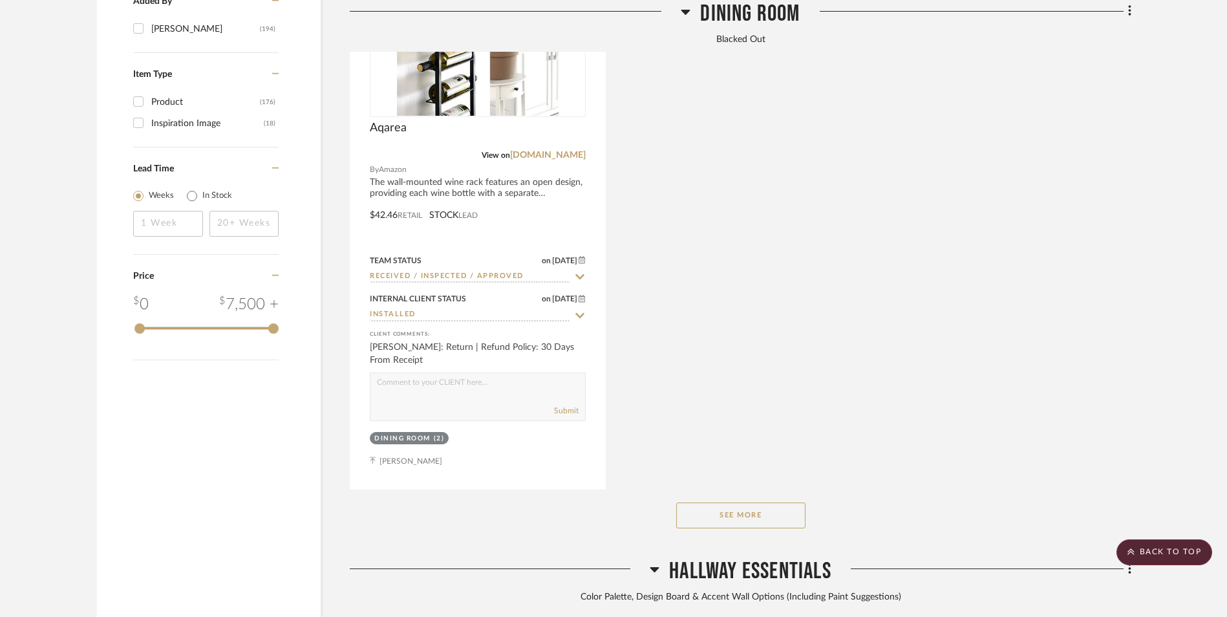
click at [744, 502] on button "See More" at bounding box center [740, 515] width 129 height 26
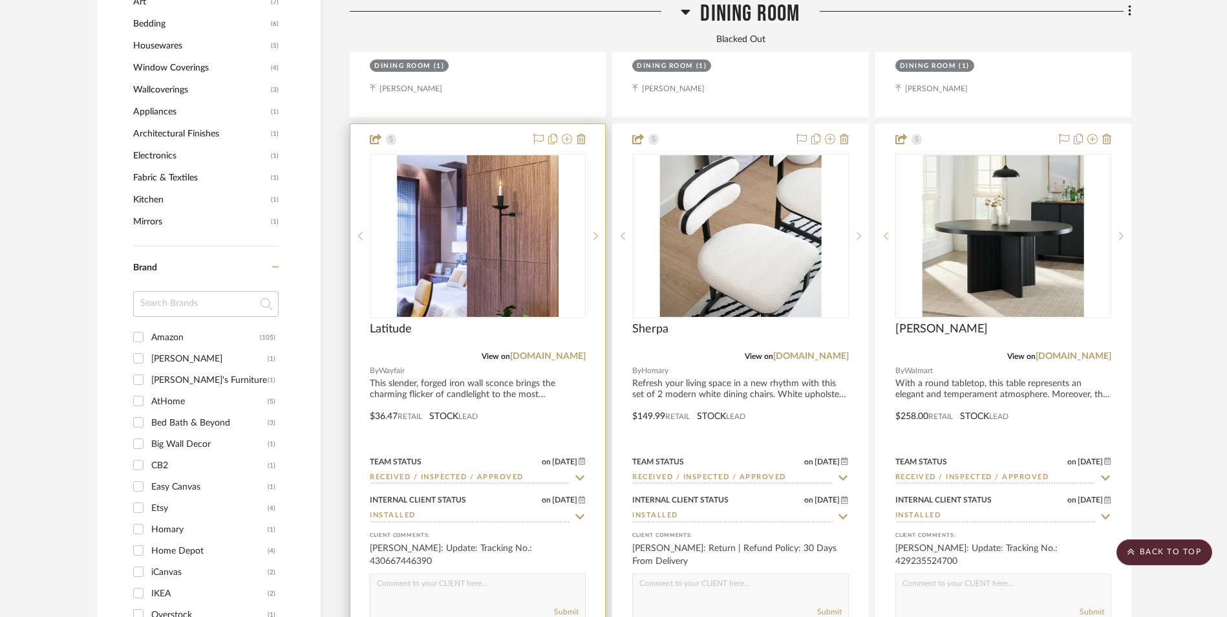
scroll to position [1422, 0]
click at [568, 353] on link "wayfair.com" at bounding box center [548, 357] width 76 height 9
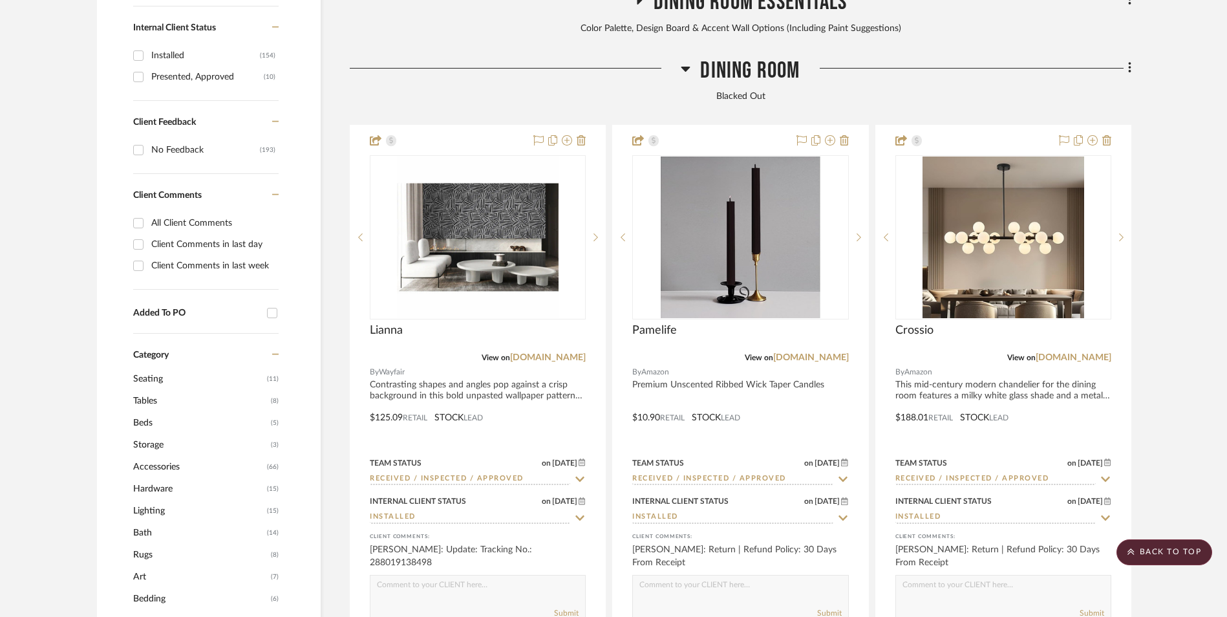
scroll to position [840, 0]
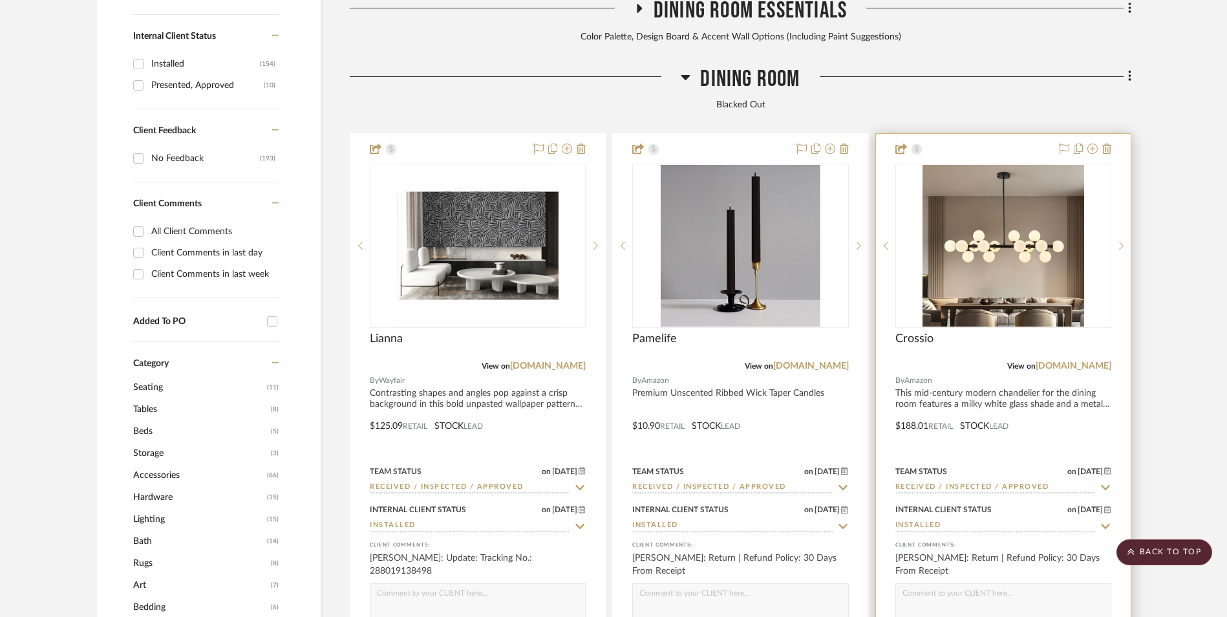
click at [1077, 268] on div at bounding box center [1003, 416] width 255 height 565
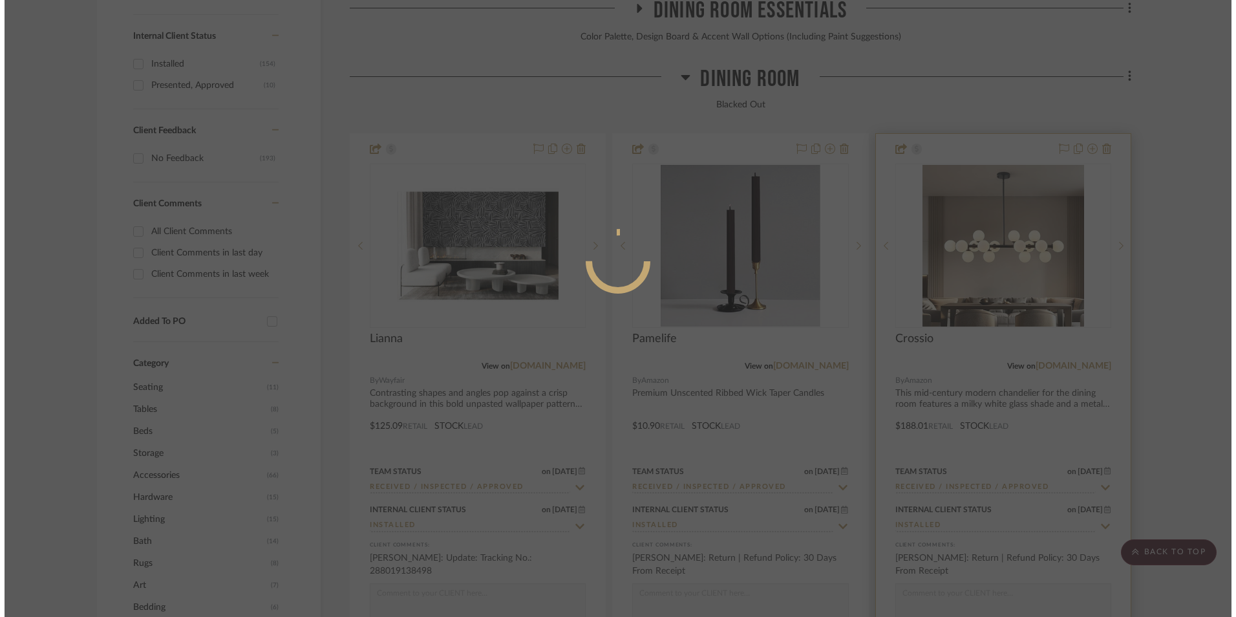
scroll to position [0, 0]
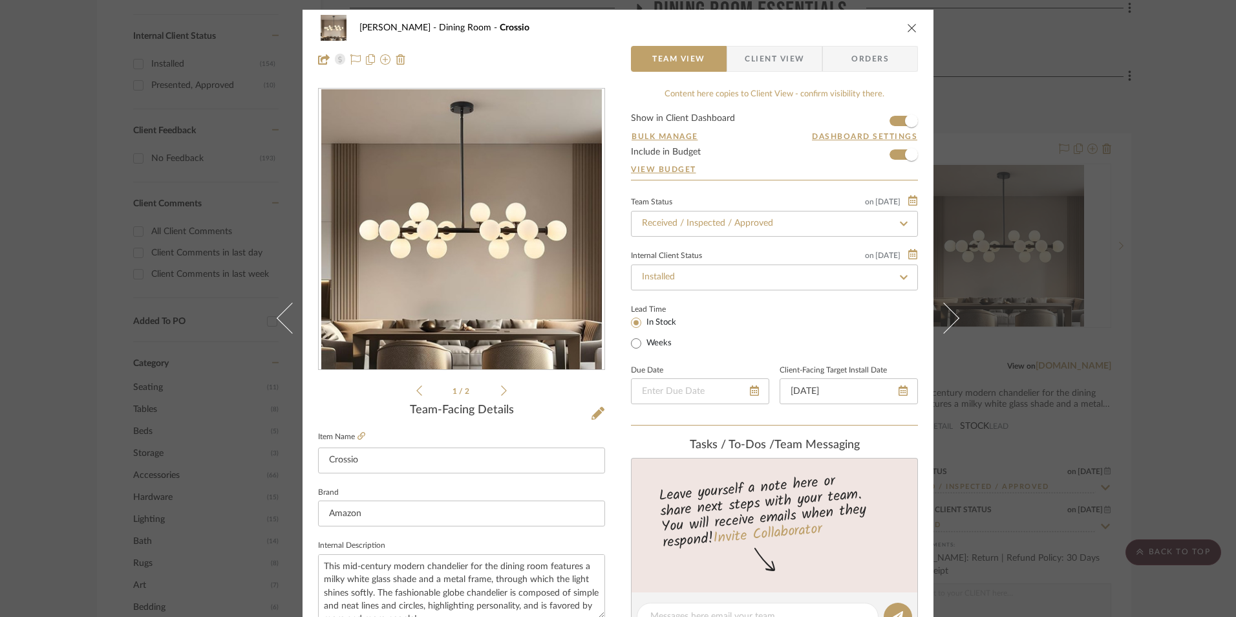
click at [1082, 282] on div "Danyela Alexander Dining Room Crossio Team View Client View Orders 1 / 2 Team-F…" at bounding box center [618, 308] width 1236 height 617
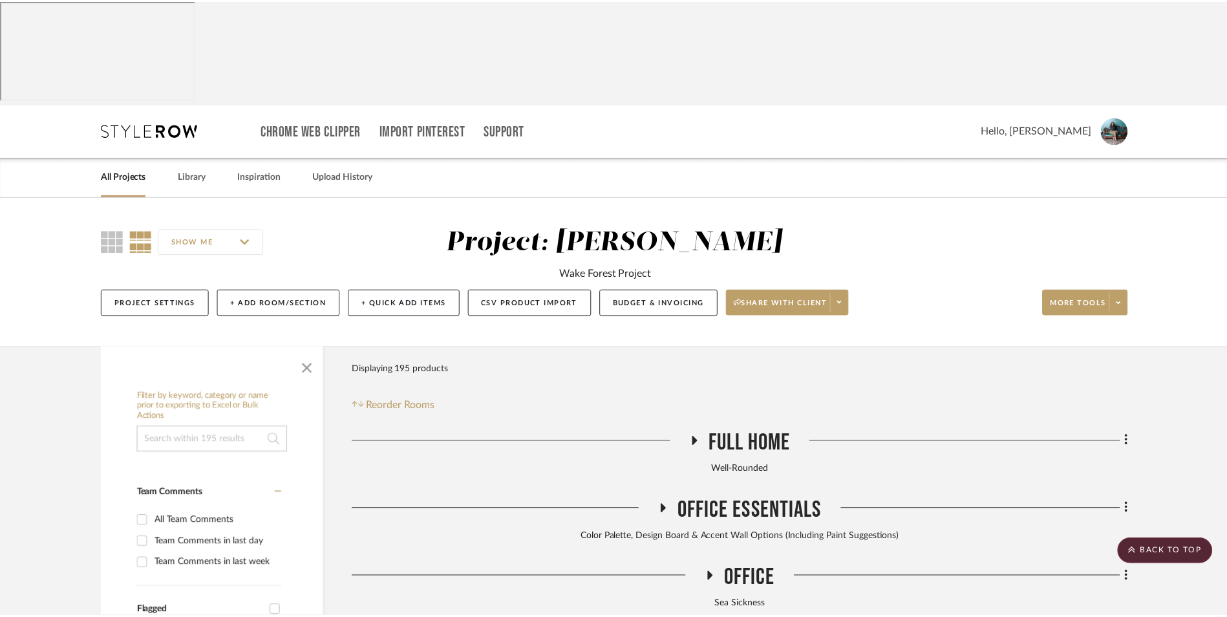
scroll to position [840, 0]
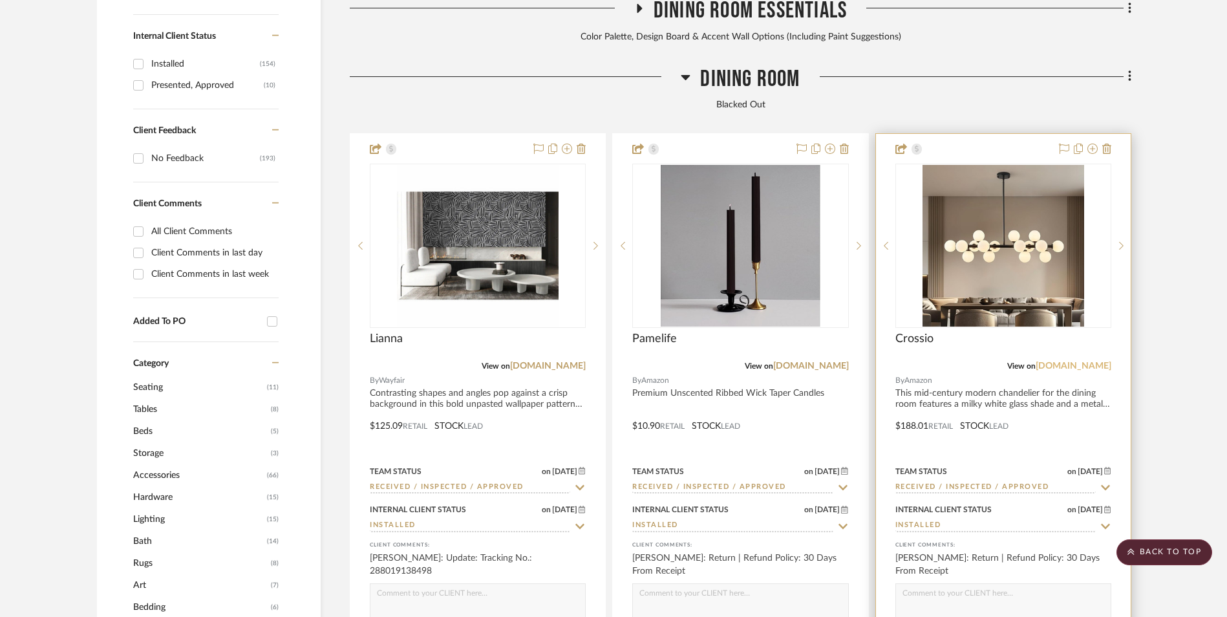
click at [1084, 361] on link "amazon.com" at bounding box center [1073, 365] width 76 height 9
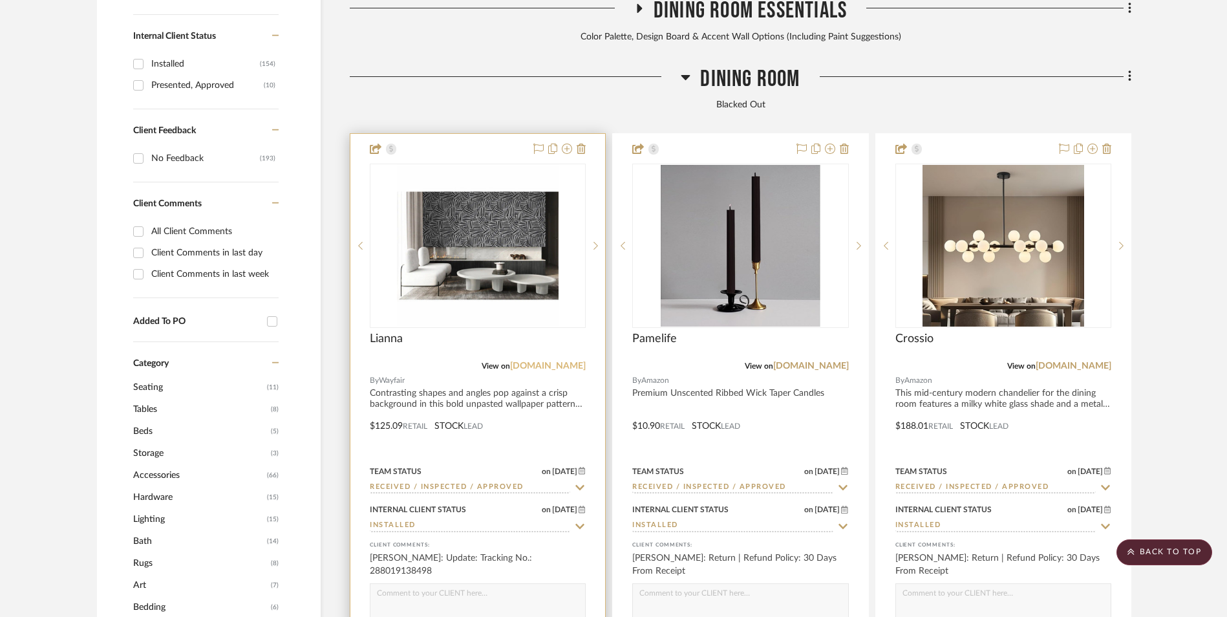
click at [574, 361] on link "wayfair.com" at bounding box center [548, 365] width 76 height 9
